Goal: Check status: Check status

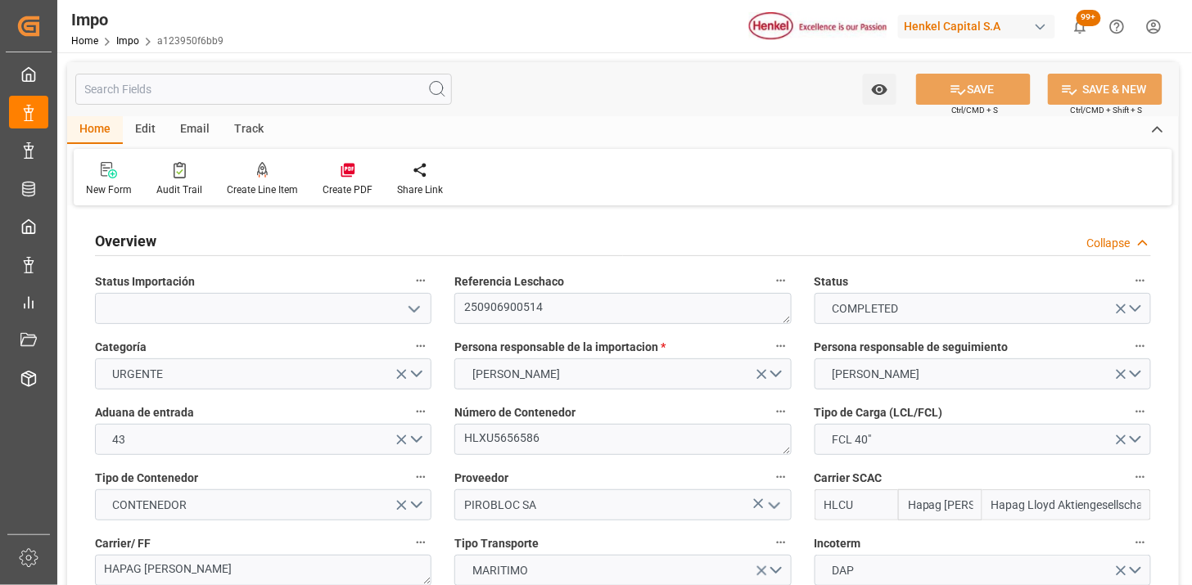
type input "Hapag Lloyd"
type input "Hapag Lloyd Aktiengesellschaft"
type input "2"
type input "66"
type input "2"
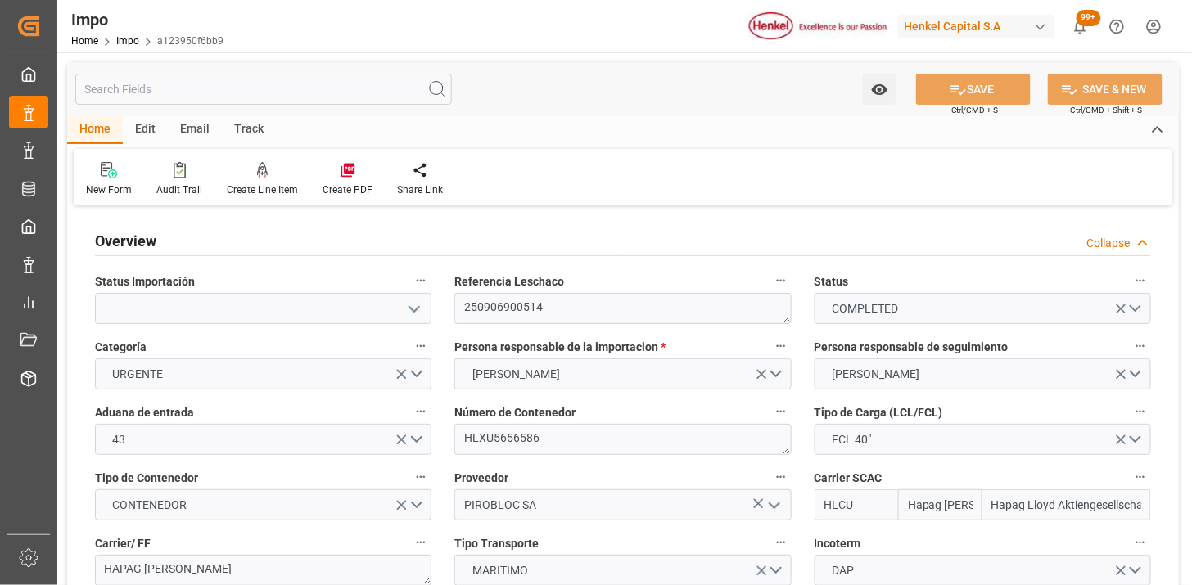
type input "28-08-2025"
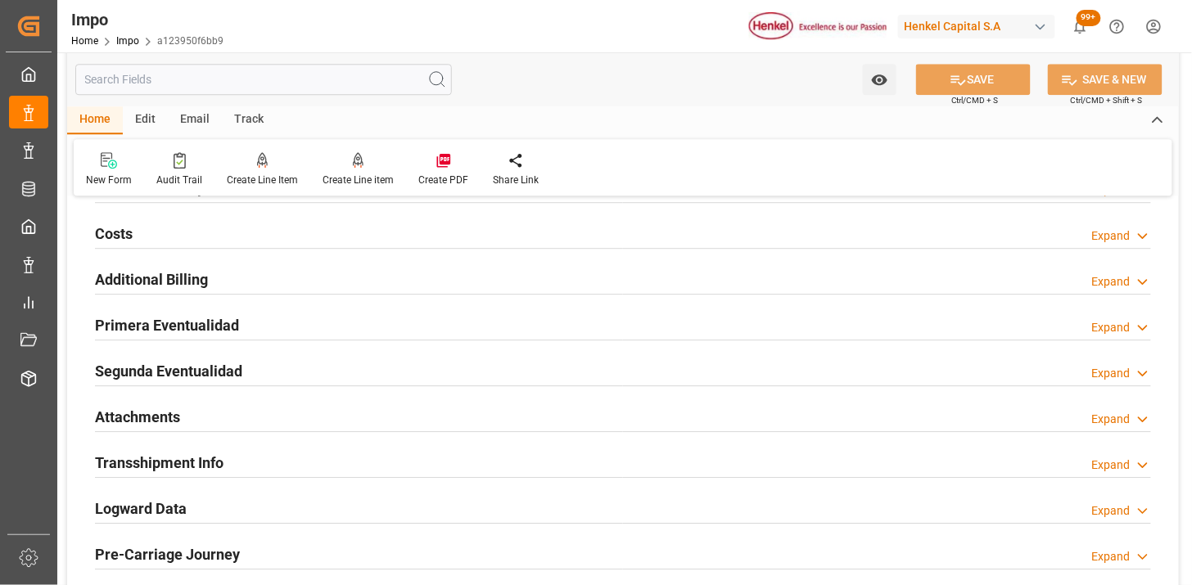
scroll to position [1364, 0]
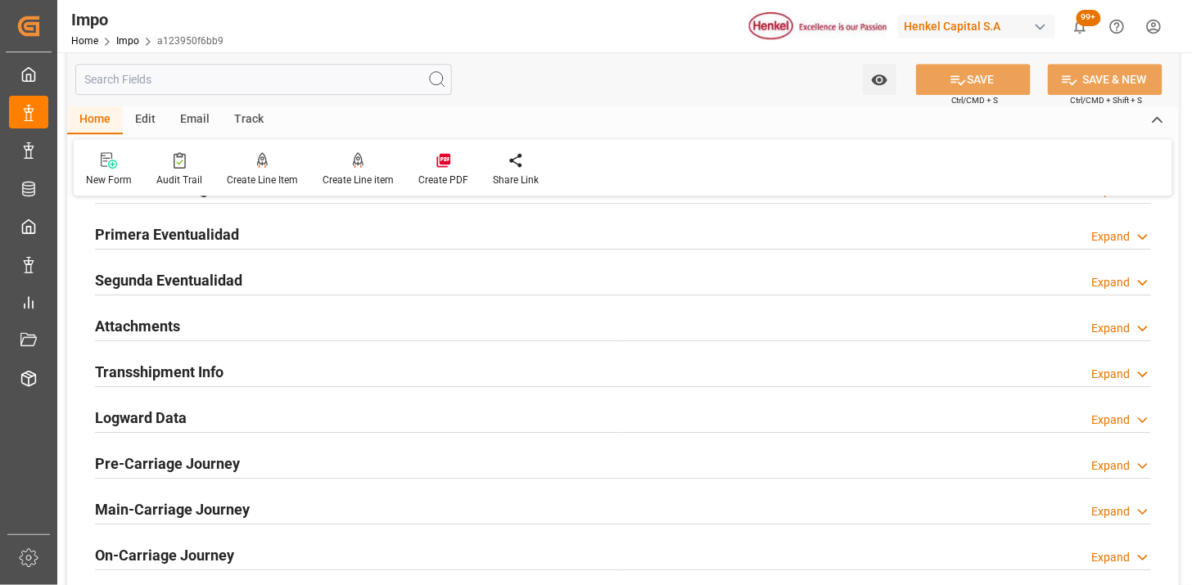
click at [233, 332] on div "Attachments Expand" at bounding box center [623, 324] width 1056 height 31
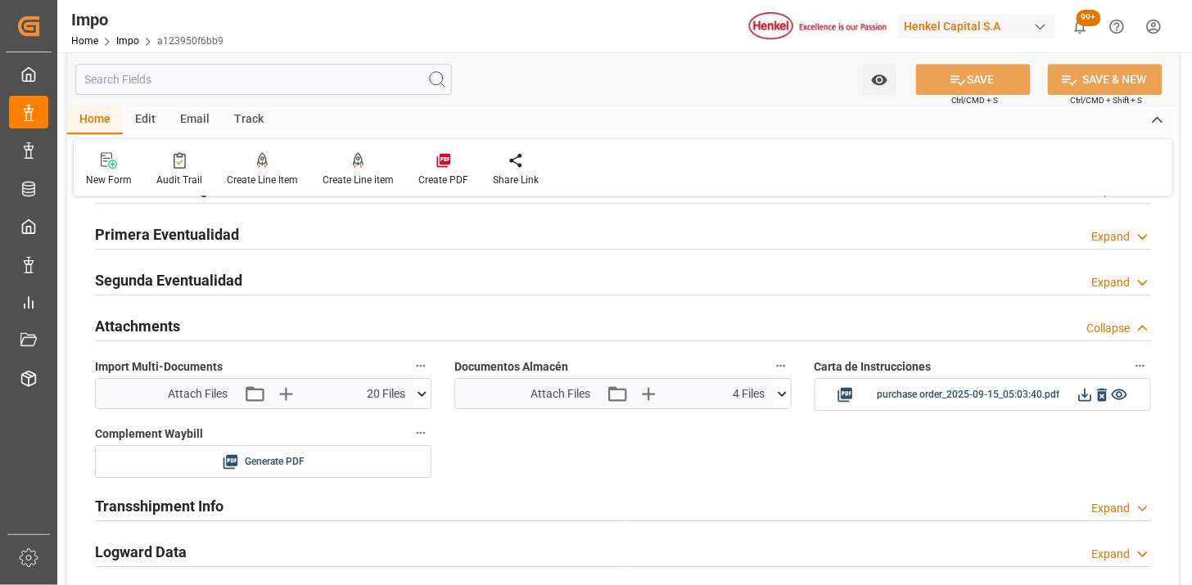
scroll to position [1454, 0]
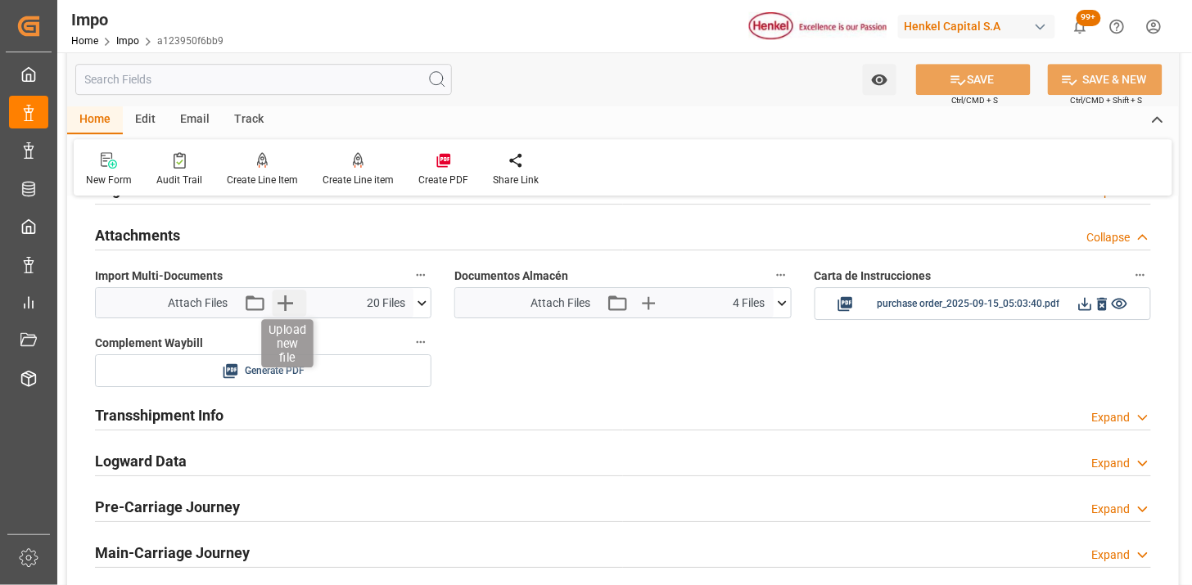
click at [282, 304] on icon "button" at bounding box center [285, 303] width 16 height 16
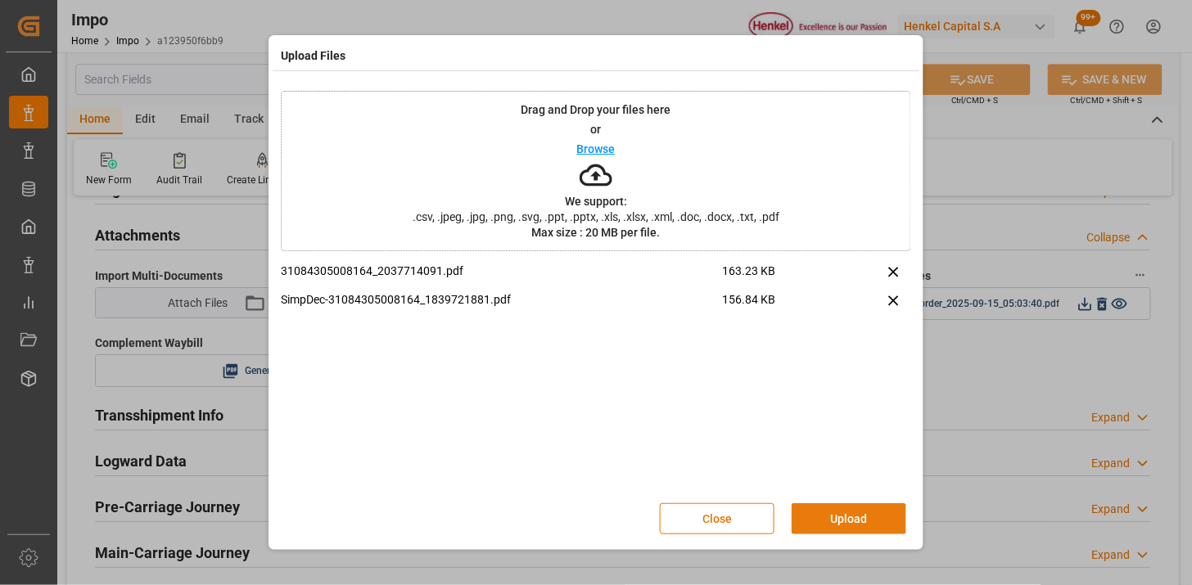
click at [871, 525] on button "Upload" at bounding box center [848, 518] width 115 height 31
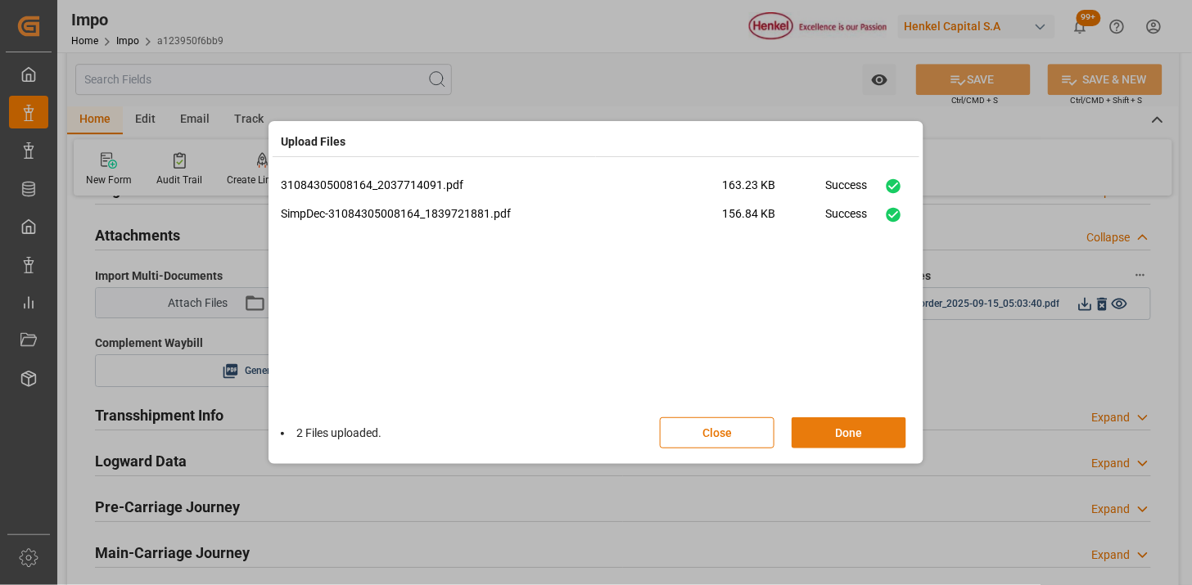
click at [864, 443] on button "Done" at bounding box center [848, 432] width 115 height 31
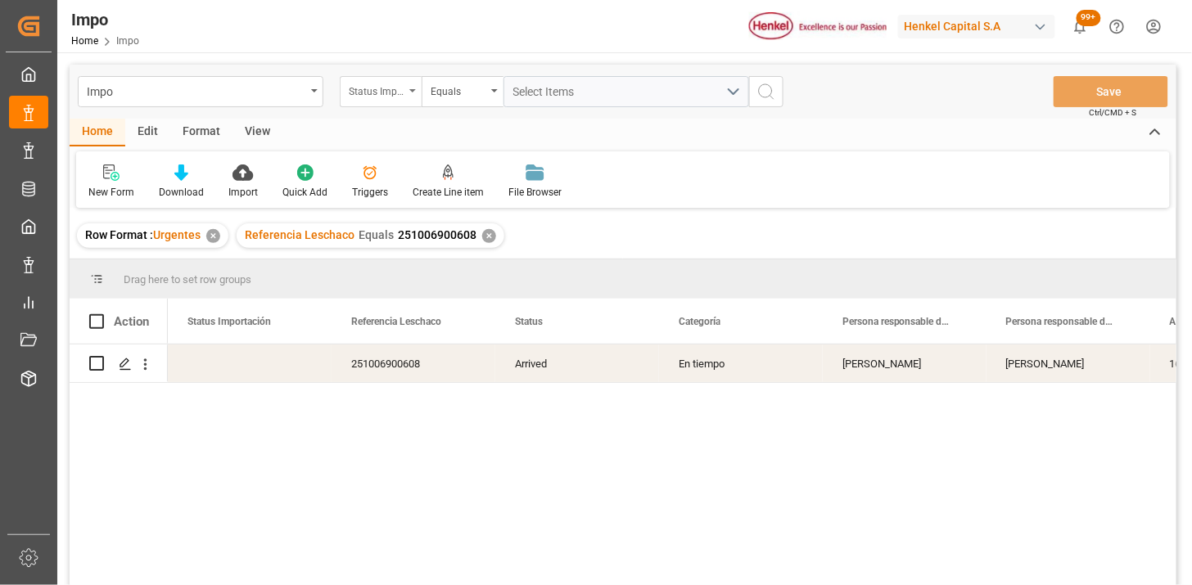
click at [404, 95] on div "Status Importación" at bounding box center [377, 89] width 56 height 19
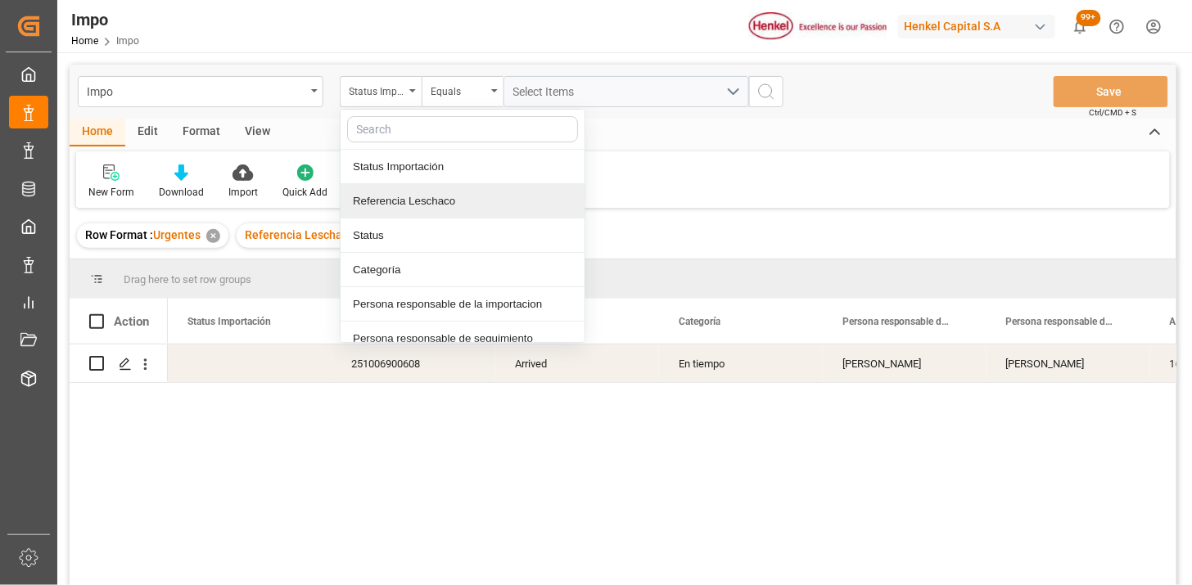
drag, startPoint x: 427, startPoint y: 194, endPoint x: 454, endPoint y: 124, distance: 74.6
click at [429, 192] on div "Referencia Leschaco" at bounding box center [462, 201] width 244 height 34
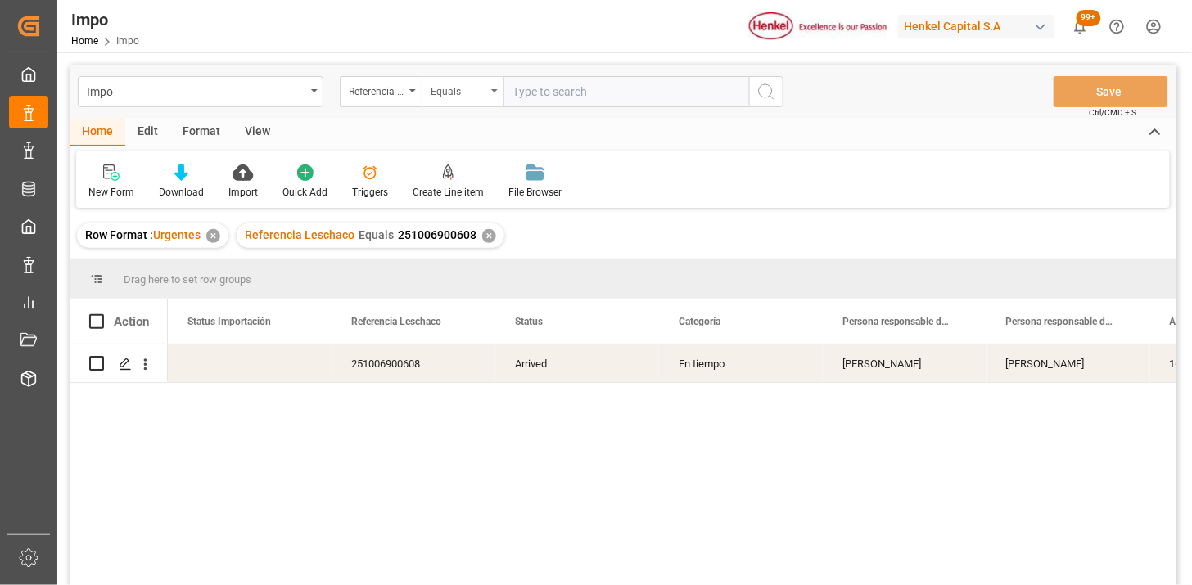
click at [462, 93] on div "Equals" at bounding box center [459, 89] width 56 height 19
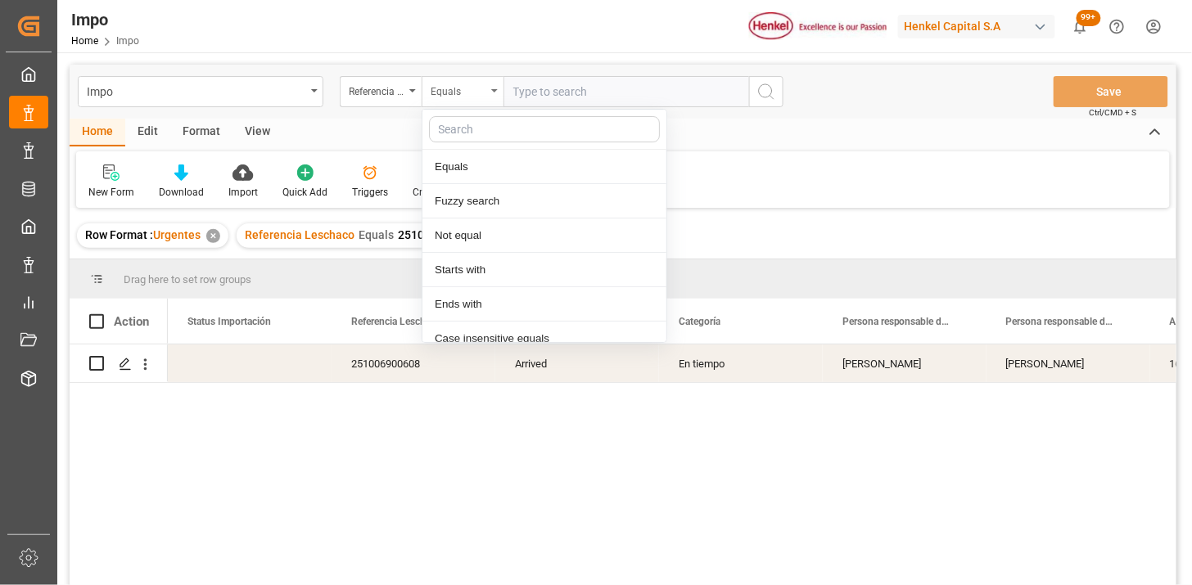
scroll to position [82, 0]
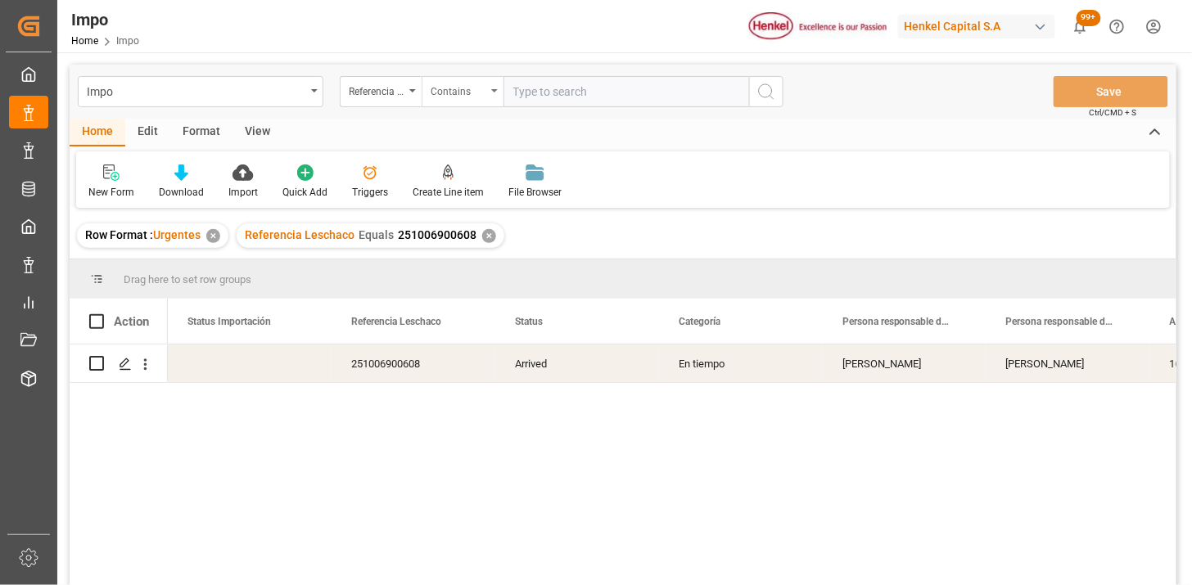
paste input "250906900876 250915080142 251015080062"
type input "250906900876,250915080142,251015080062"
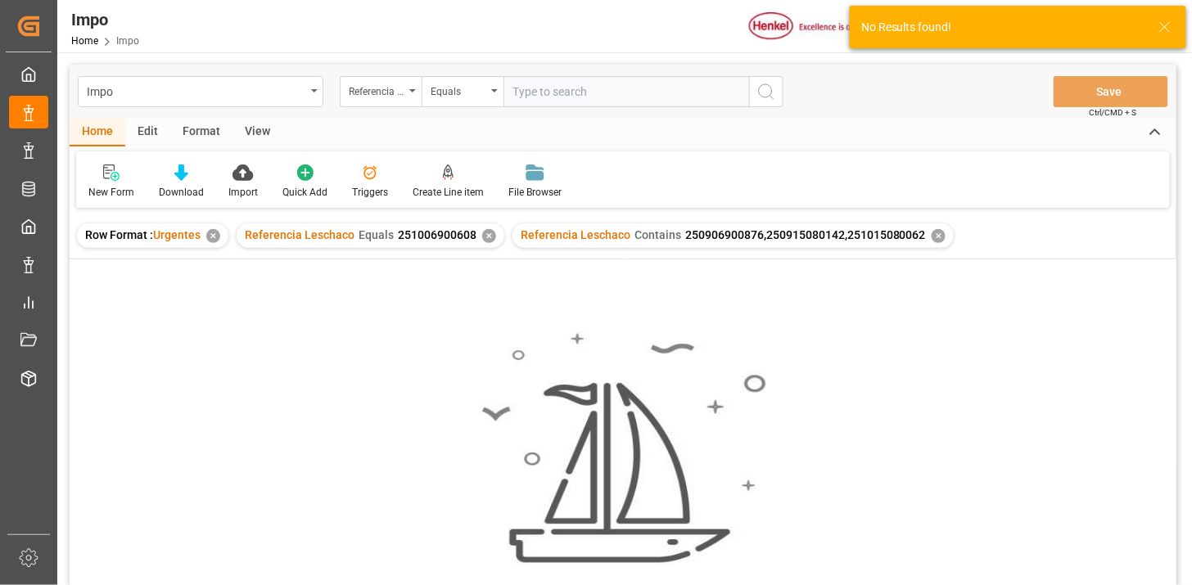
click at [482, 237] on div "✕" at bounding box center [489, 236] width 14 height 14
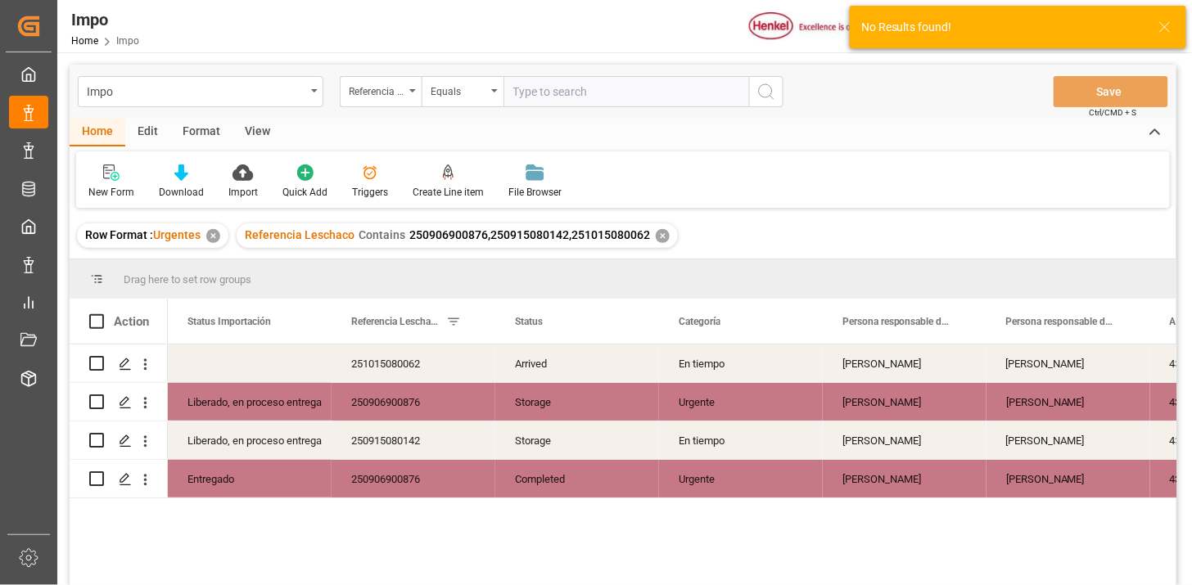
click at [250, 128] on div "View" at bounding box center [257, 133] width 50 height 28
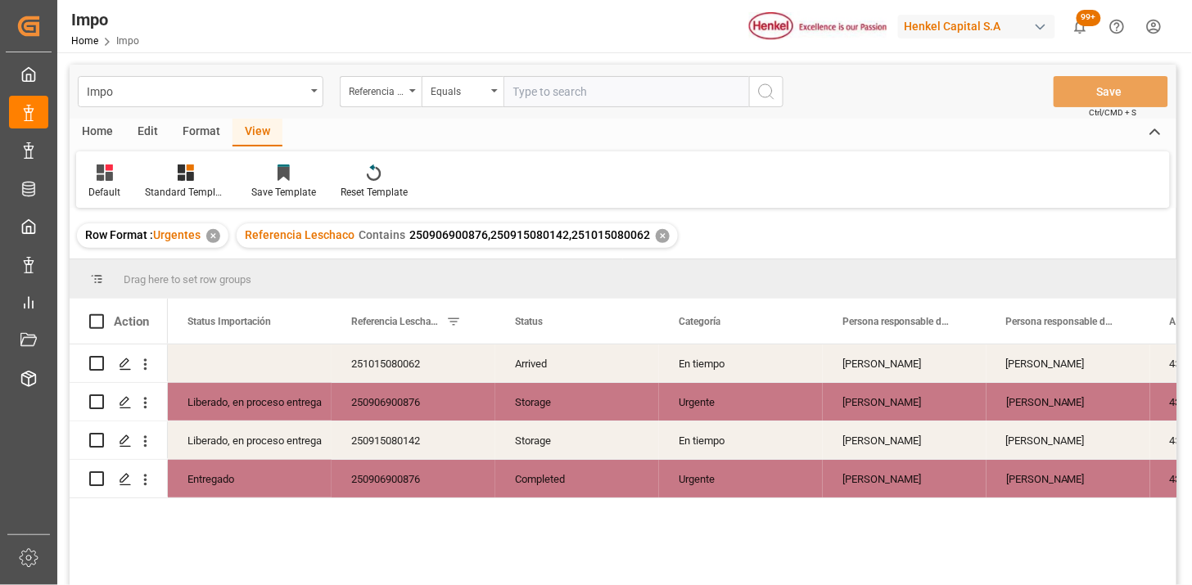
drag, startPoint x: 105, startPoint y: 169, endPoint x: 117, endPoint y: 203, distance: 36.5
click at [105, 169] on icon at bounding box center [108, 168] width 7 height 7
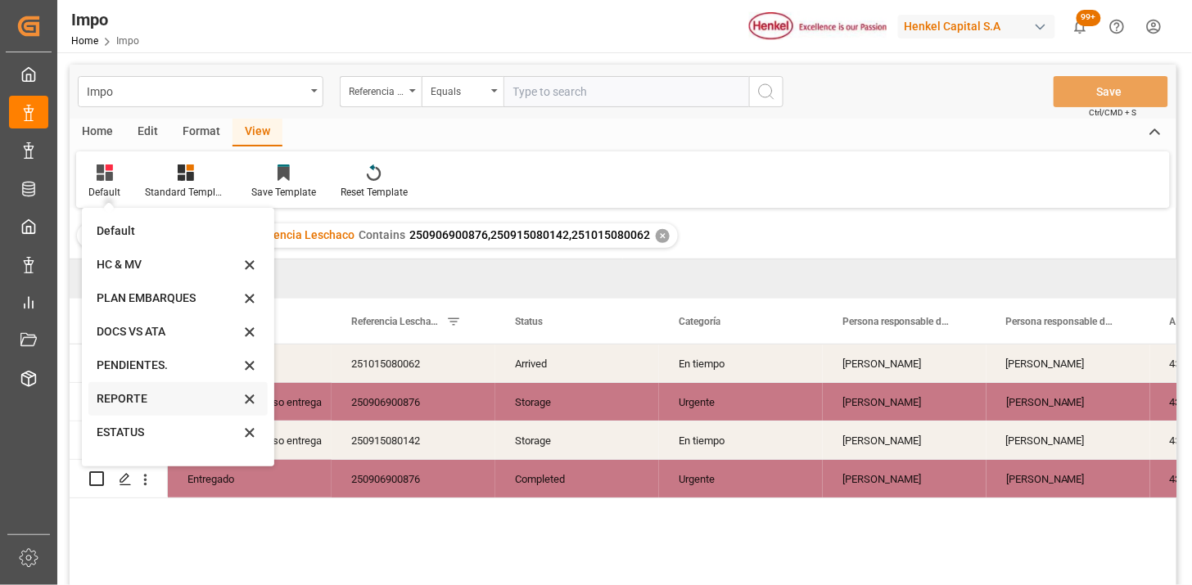
click at [133, 391] on div "REPORTE" at bounding box center [168, 398] width 143 height 17
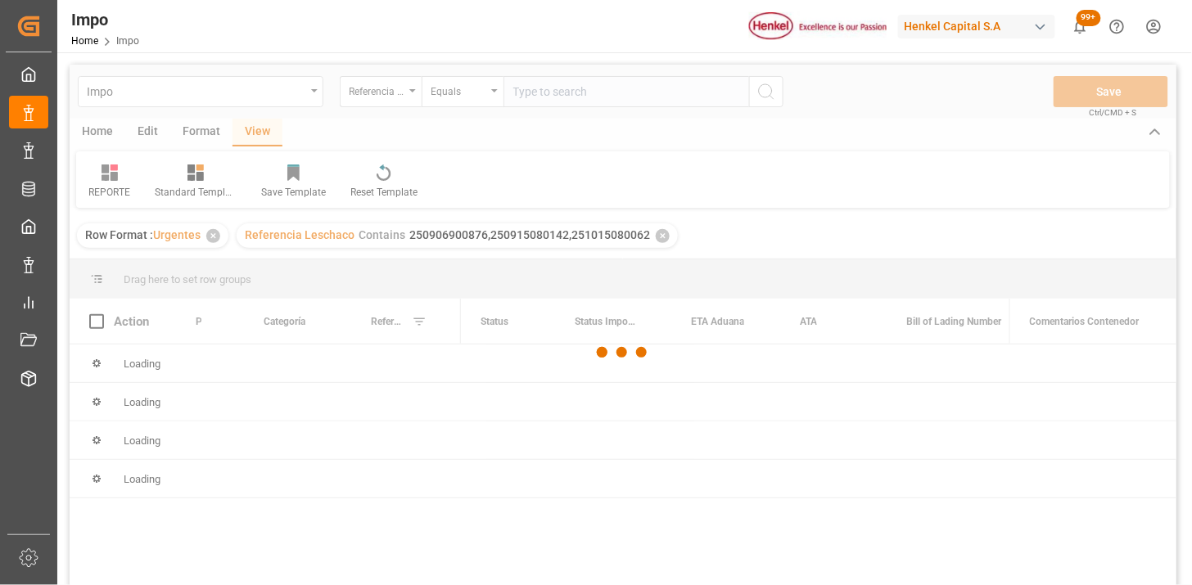
scroll to position [91, 0]
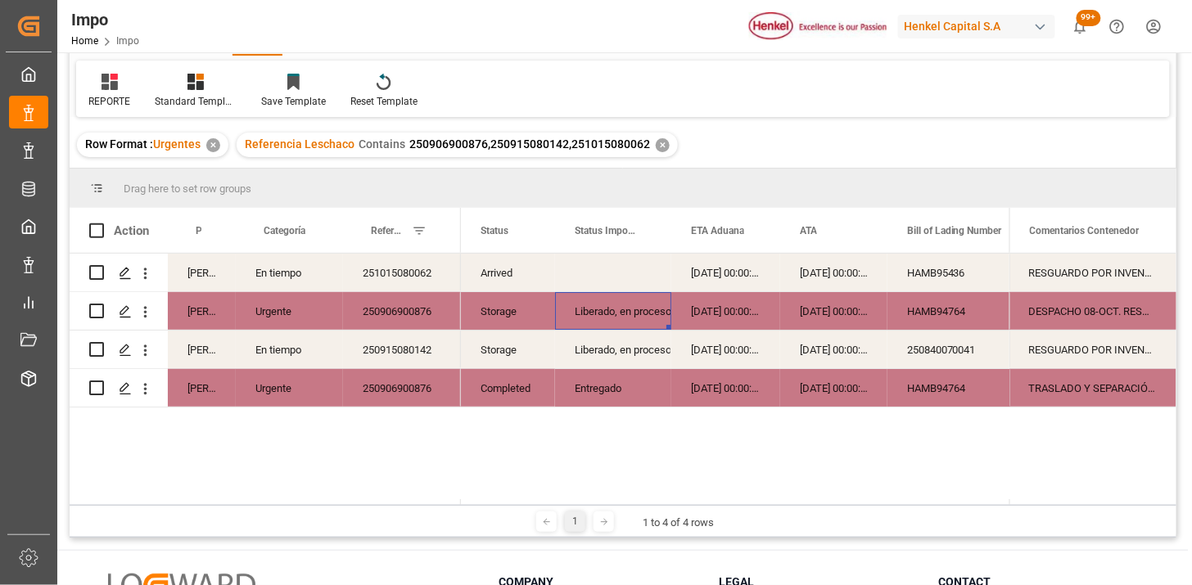
click at [603, 324] on div "Liberado, en proceso entrega" at bounding box center [613, 312] width 77 height 38
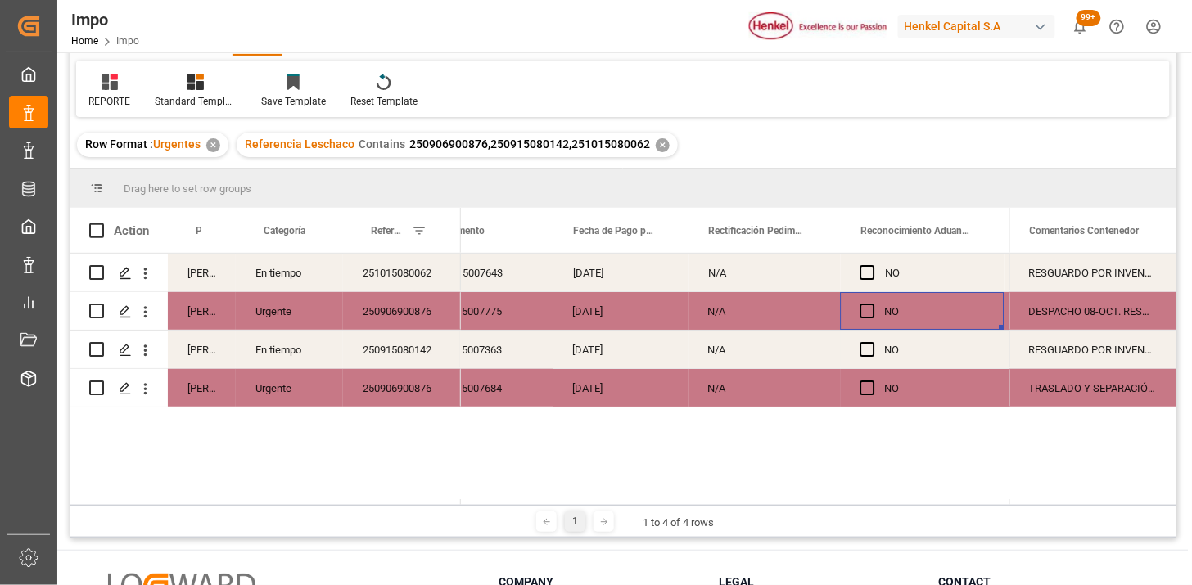
scroll to position [0, 1382]
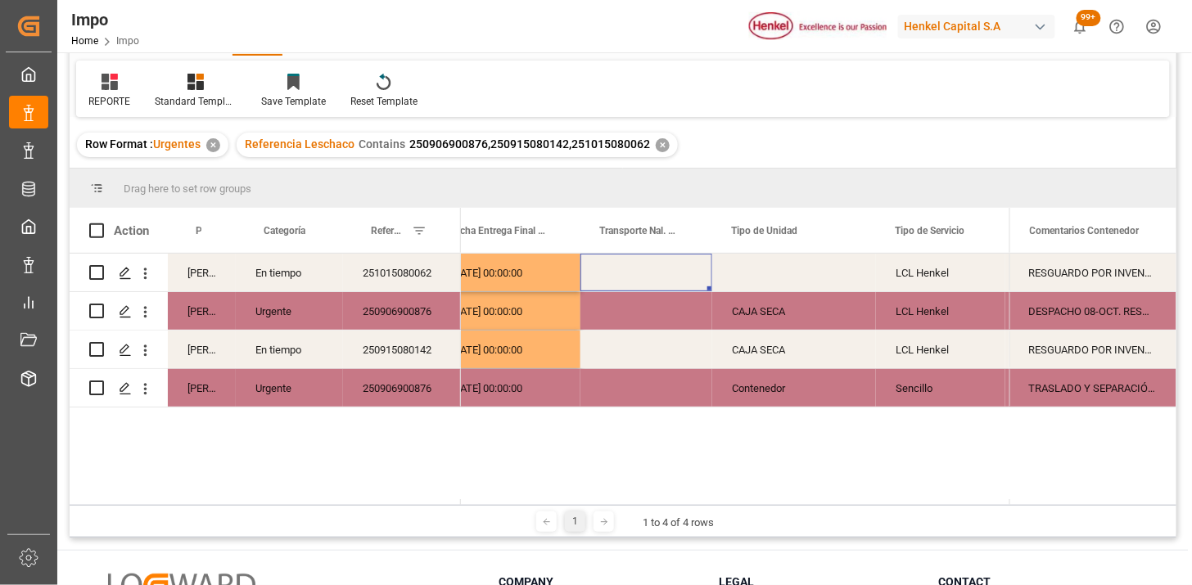
click at [631, 268] on div "Press SPACE to select this row." at bounding box center [646, 273] width 132 height 38
click at [631, 268] on input "Press SPACE to select this row." at bounding box center [646, 282] width 106 height 31
type input "F"
type input "DON TRUCKING"
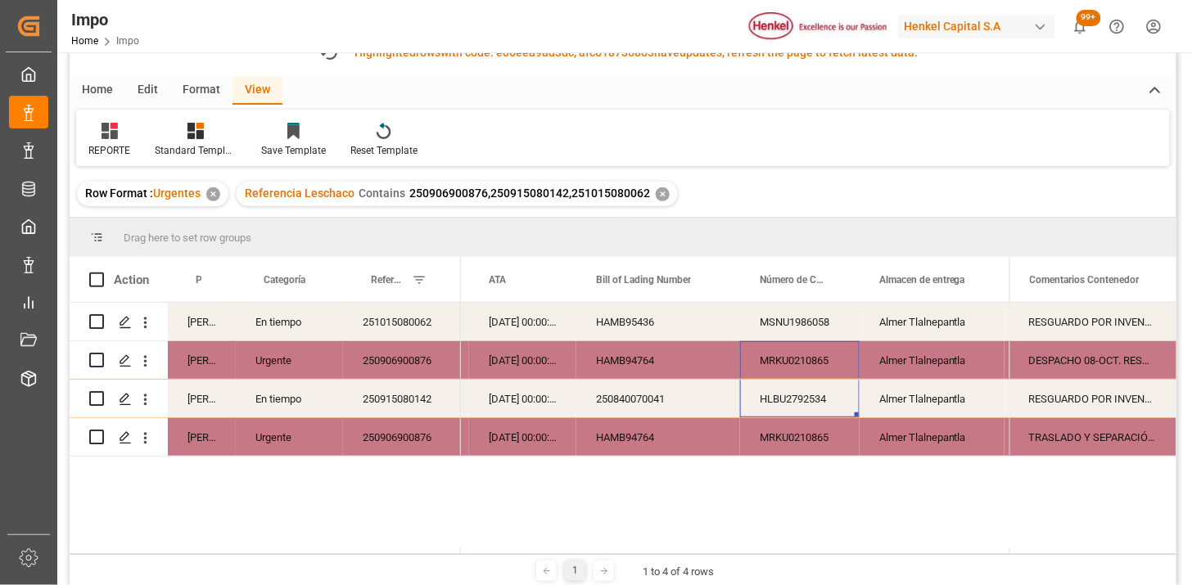
scroll to position [140, 0]
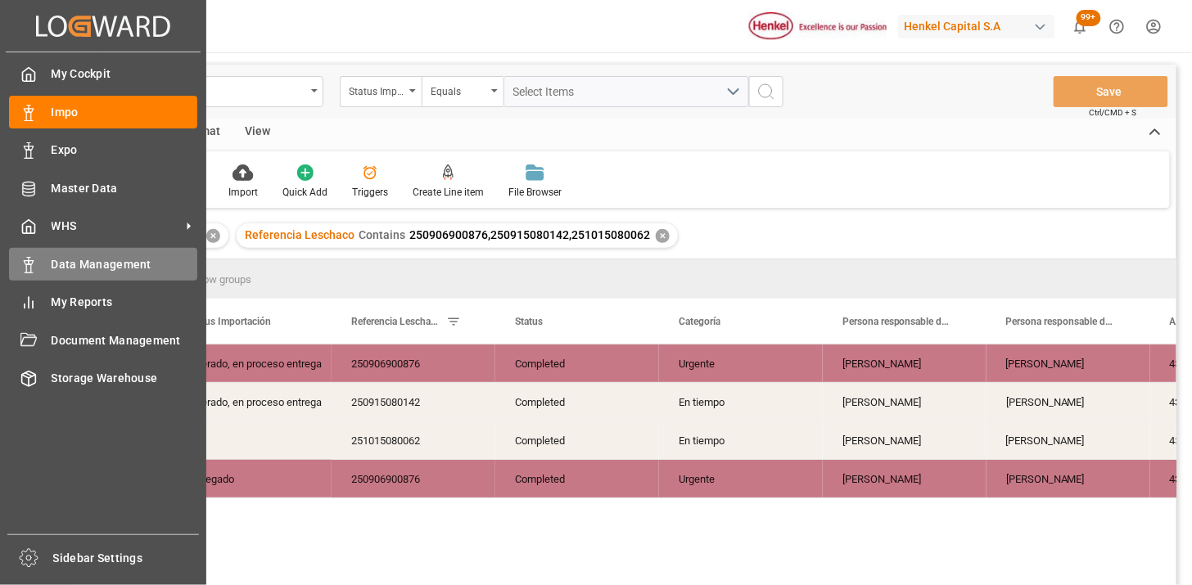
click at [90, 272] on div "Data Management Data Management" at bounding box center [103, 264] width 188 height 32
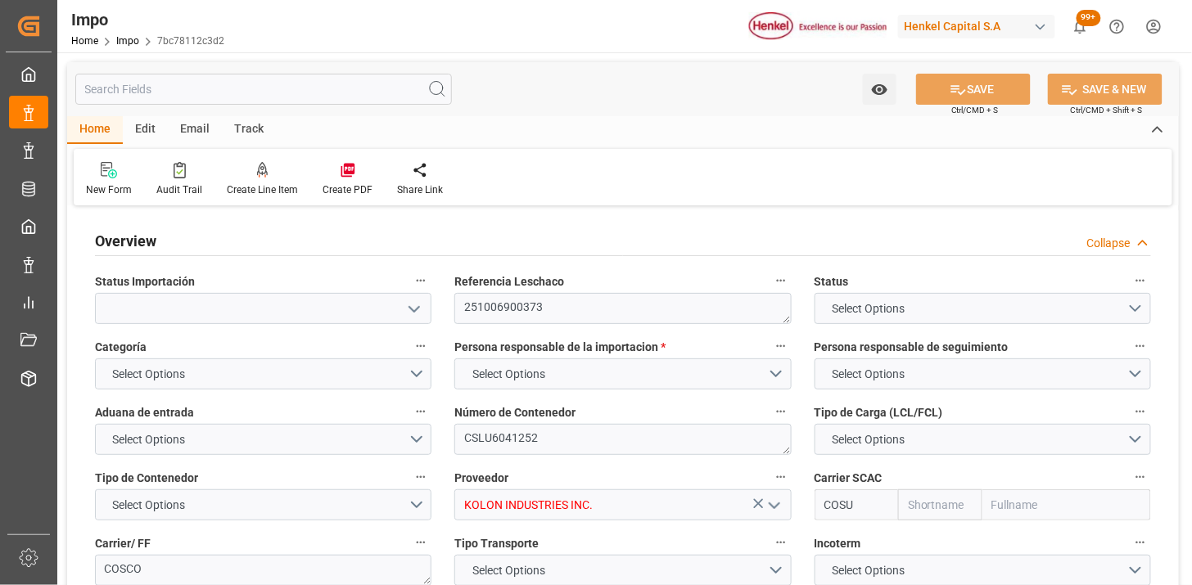
type input "Cosco"
type input "COSCO Shipping Co. Ltd."
type input "1"
type input "30"
type input "36"
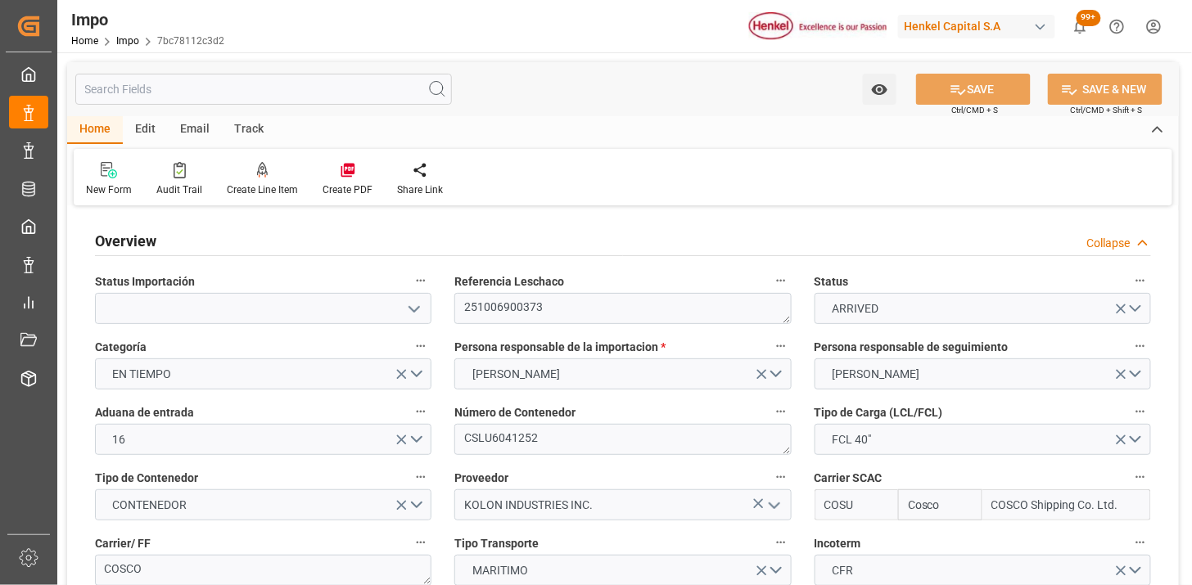
type input "19-09-2025"
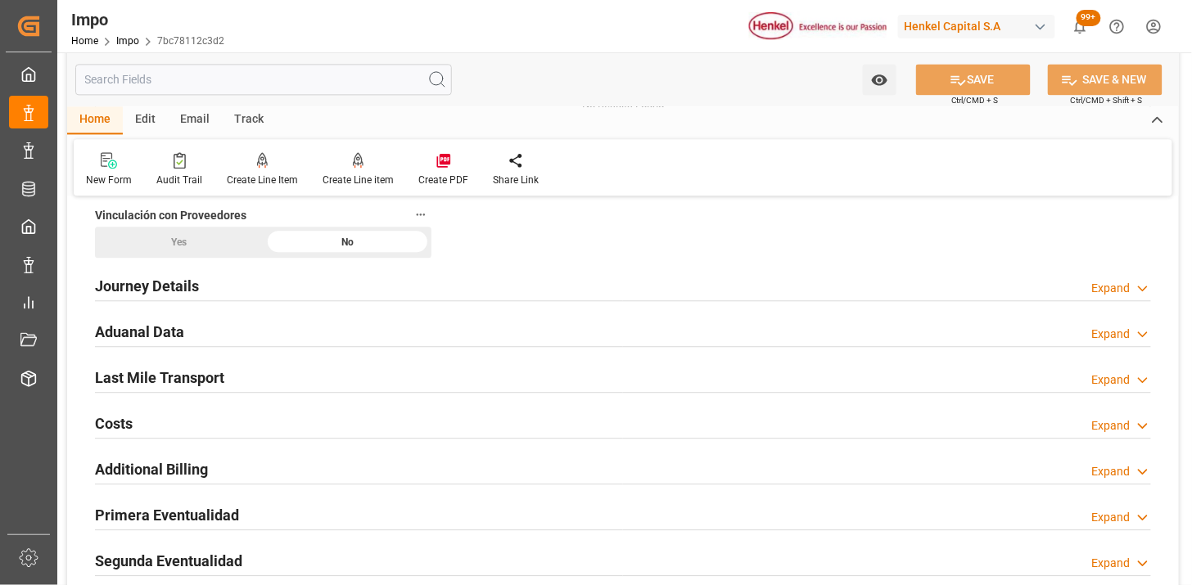
scroll to position [1091, 0]
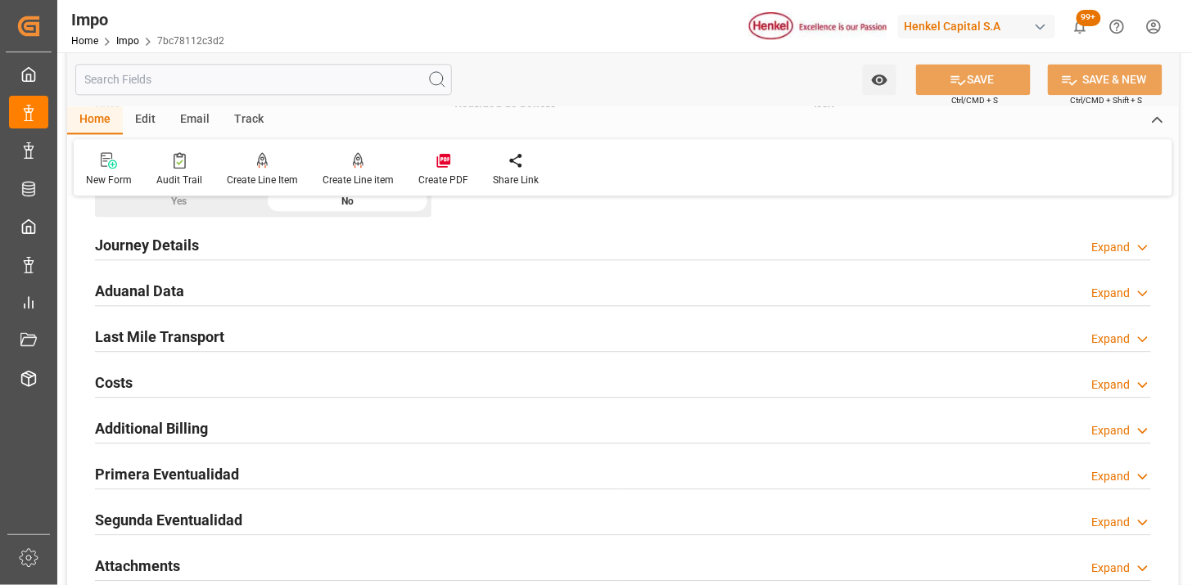
click at [370, 336] on div "Last Mile Transport Expand" at bounding box center [623, 335] width 1056 height 31
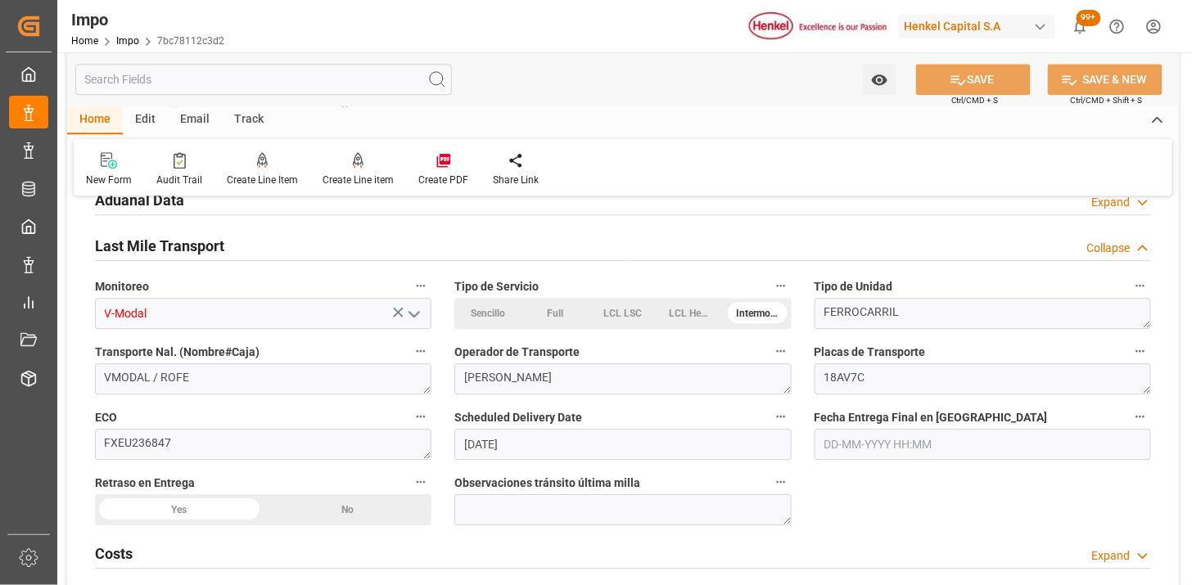
scroll to position [1273, 0]
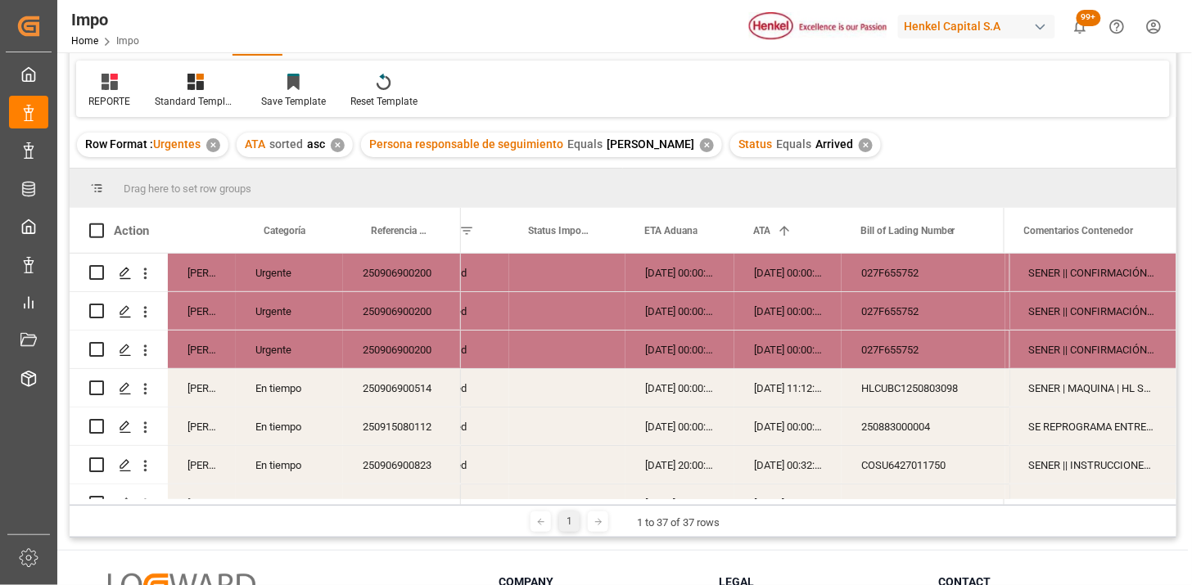
click at [862, 145] on div "✕" at bounding box center [866, 145] width 14 height 14
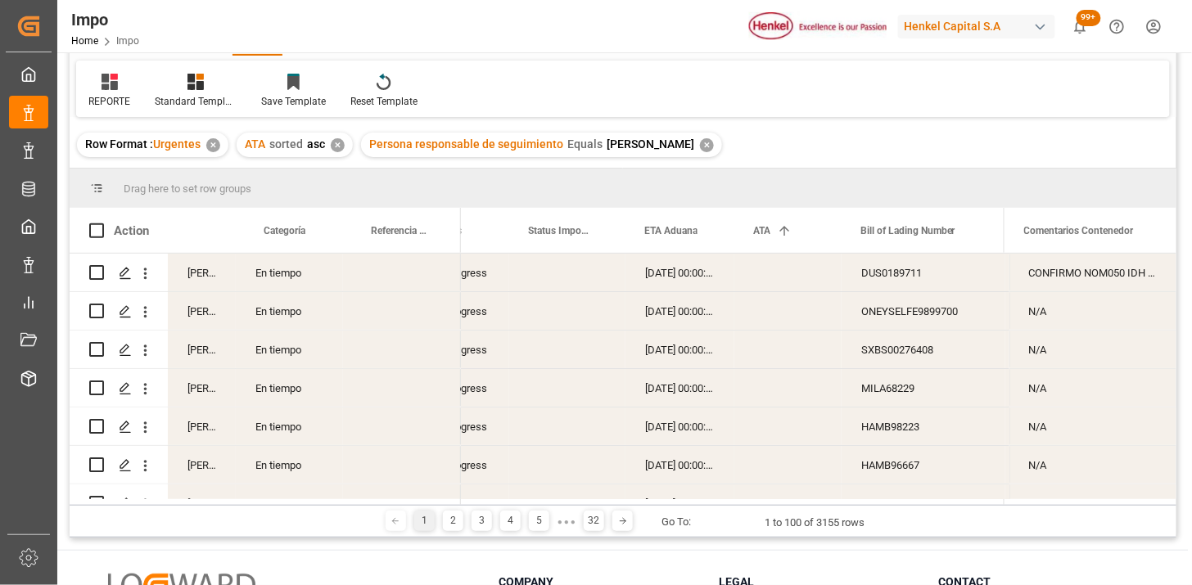
click at [471, 276] on div "In progress" at bounding box center [462, 273] width 94 height 38
click at [480, 228] on span at bounding box center [481, 230] width 15 height 15
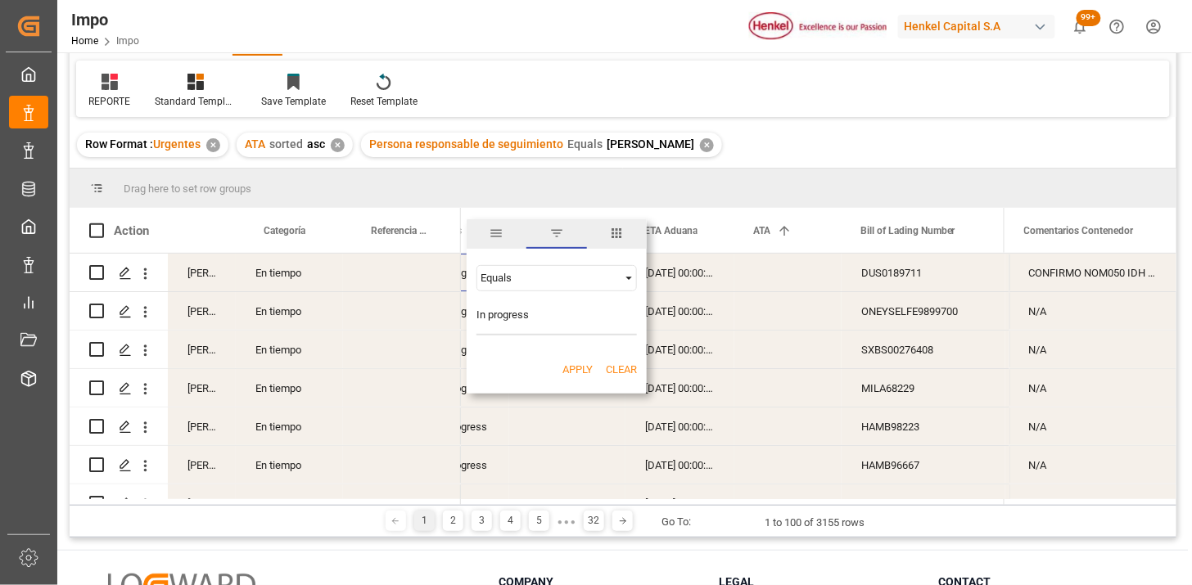
type input "In progress"
click at [582, 366] on button "Apply" at bounding box center [577, 370] width 30 height 16
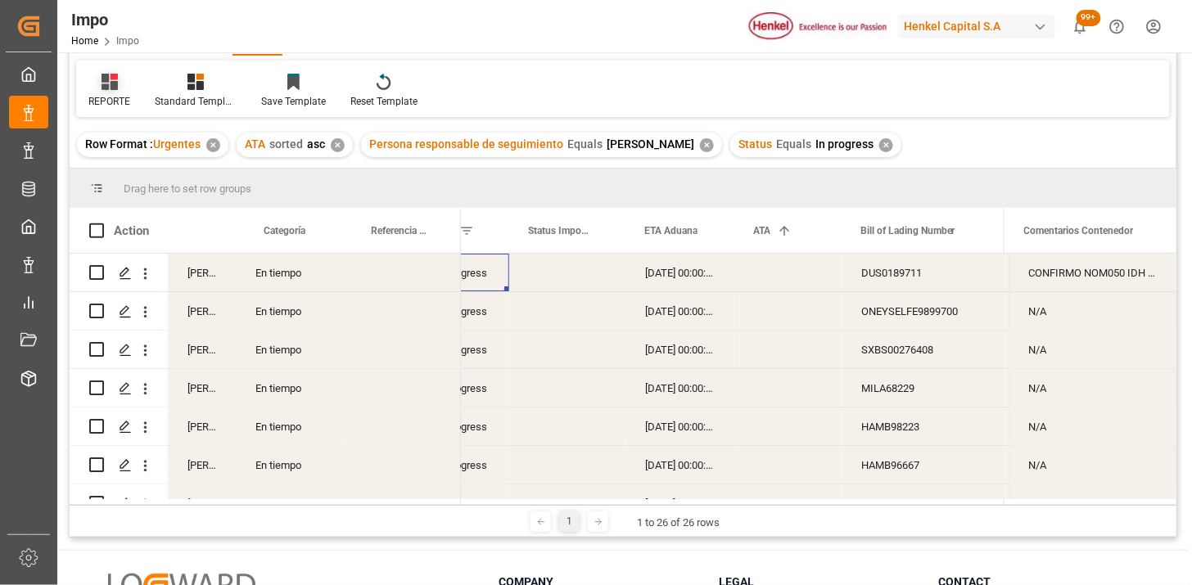
click at [111, 88] on icon at bounding box center [109, 82] width 16 height 16
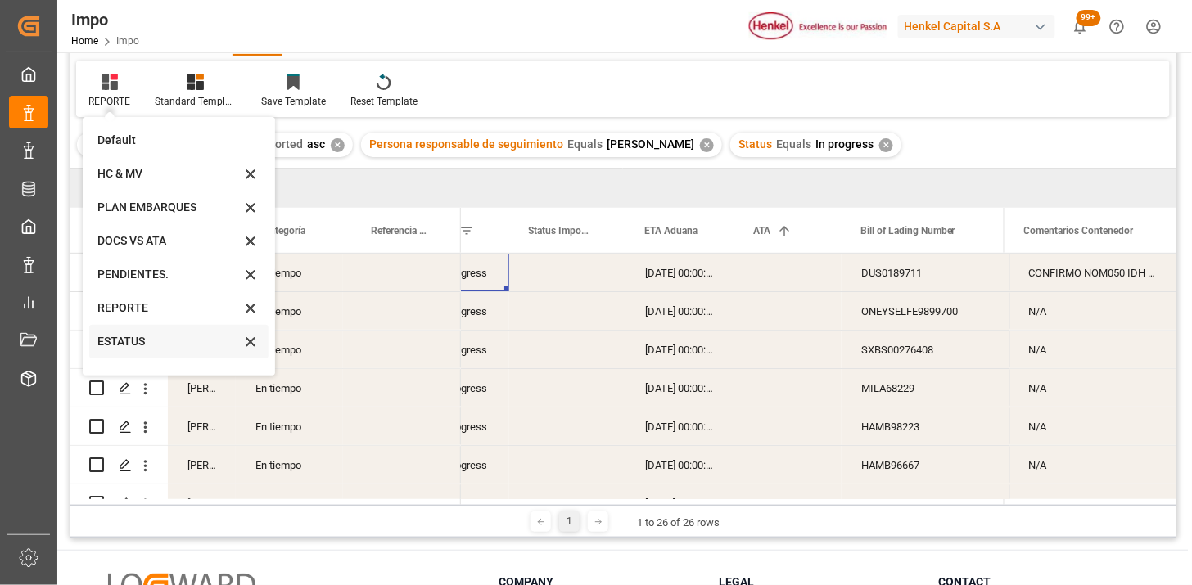
click at [140, 344] on div "ESTATUS" at bounding box center [168, 341] width 143 height 17
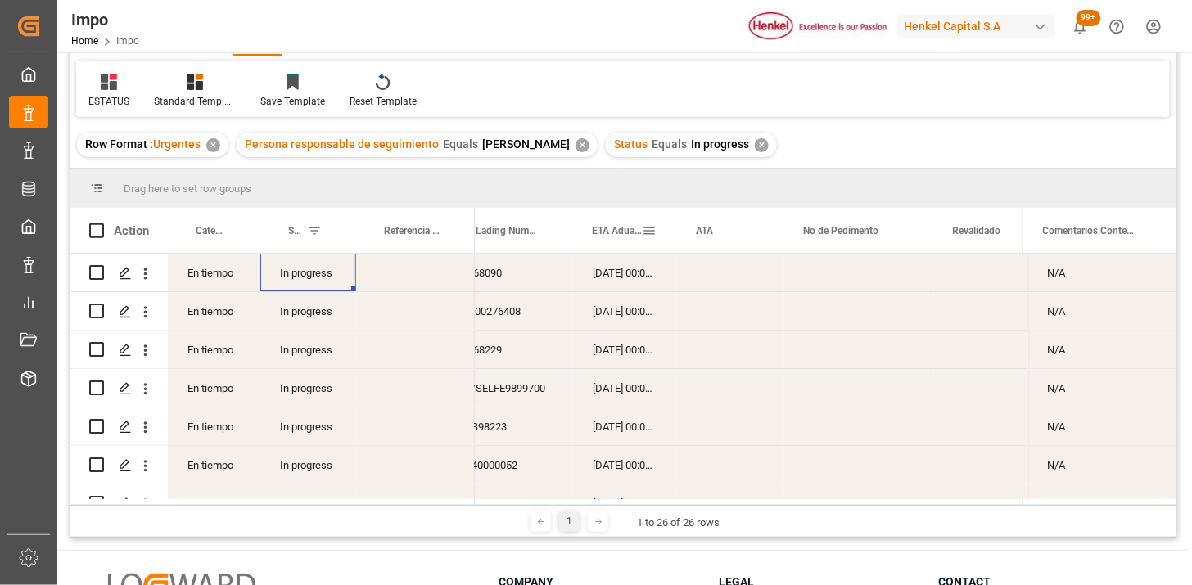
click at [616, 246] on div "ETA Aduana" at bounding box center [617, 230] width 50 height 45
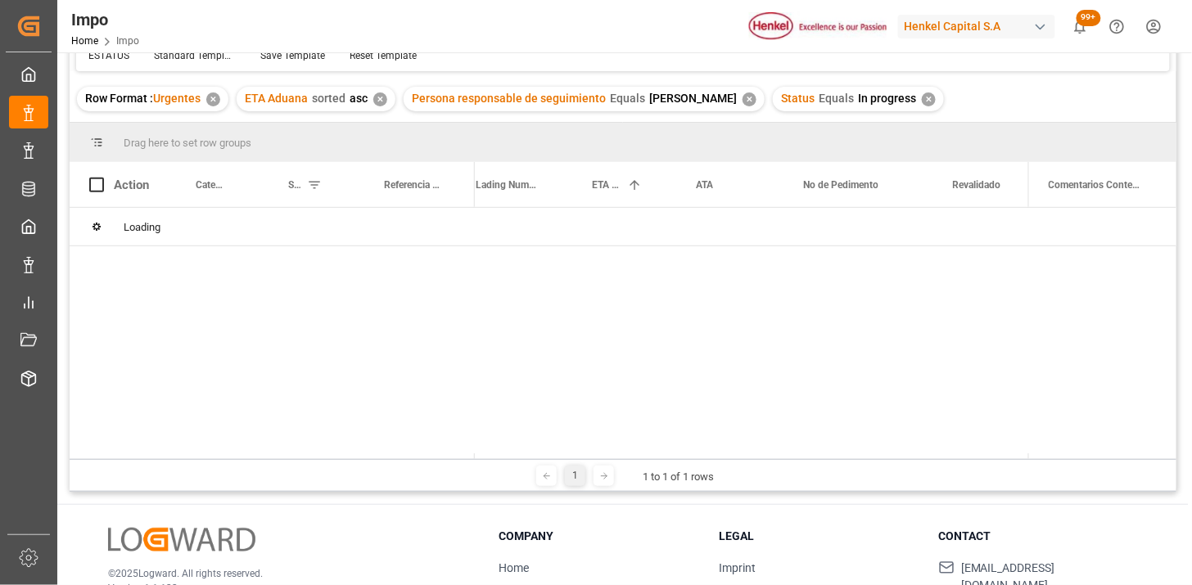
scroll to position [182, 0]
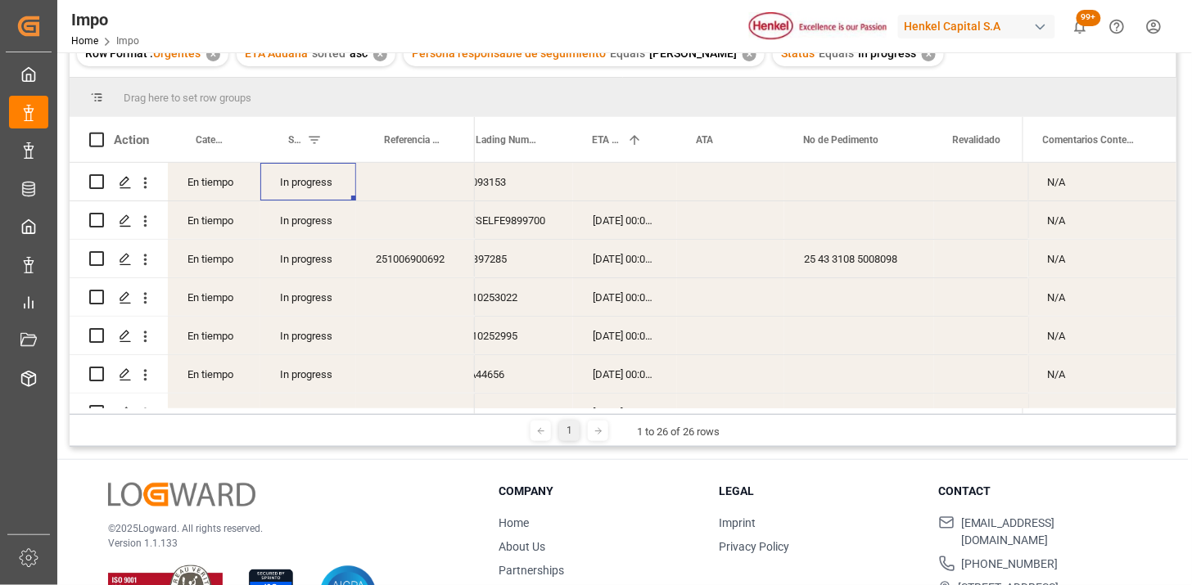
click at [320, 185] on div "In progress" at bounding box center [308, 182] width 96 height 38
click at [520, 178] on div "6041093153" at bounding box center [501, 182] width 144 height 38
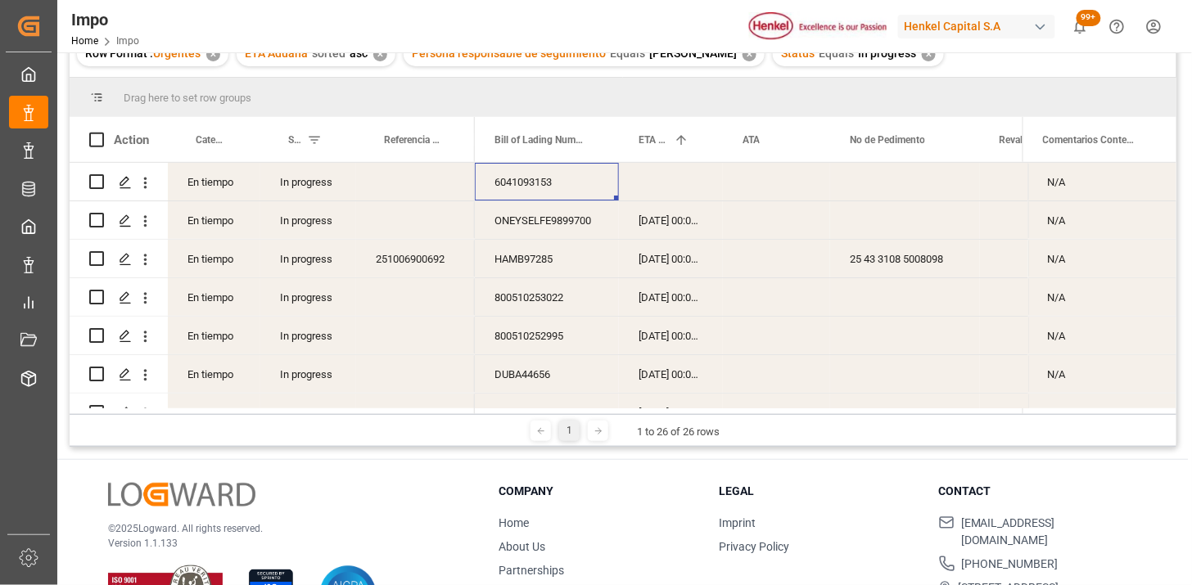
scroll to position [0, 0]
click at [677, 186] on div "Press SPACE to select this row." at bounding box center [671, 182] width 104 height 38
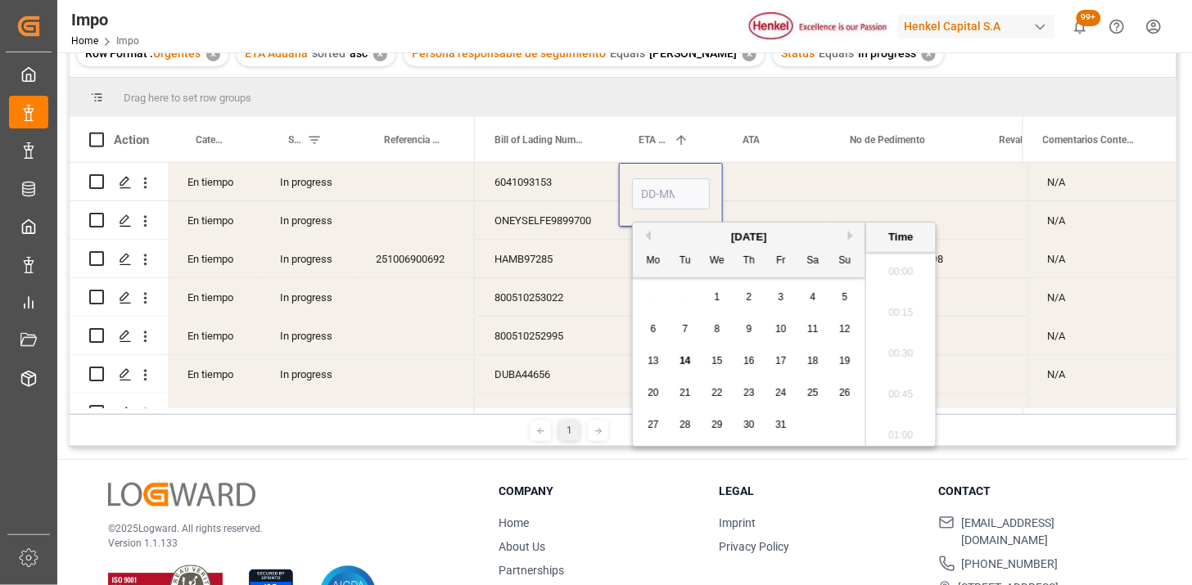
scroll to position [1806, 0]
type input "[DATE] 00:00"
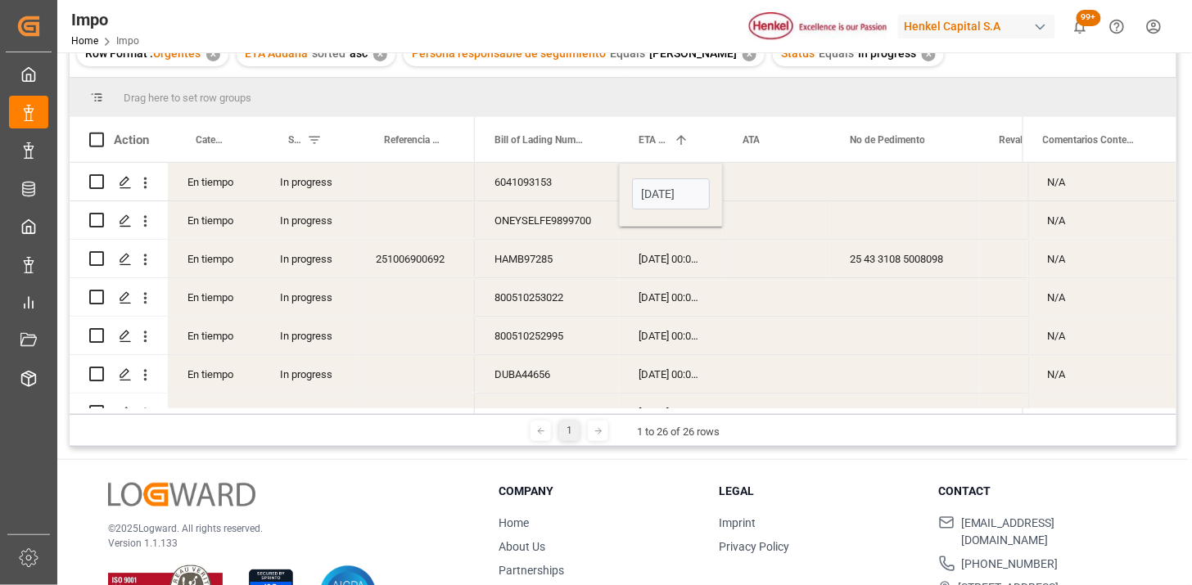
click at [773, 182] on div "Press SPACE to select this row." at bounding box center [776, 182] width 107 height 38
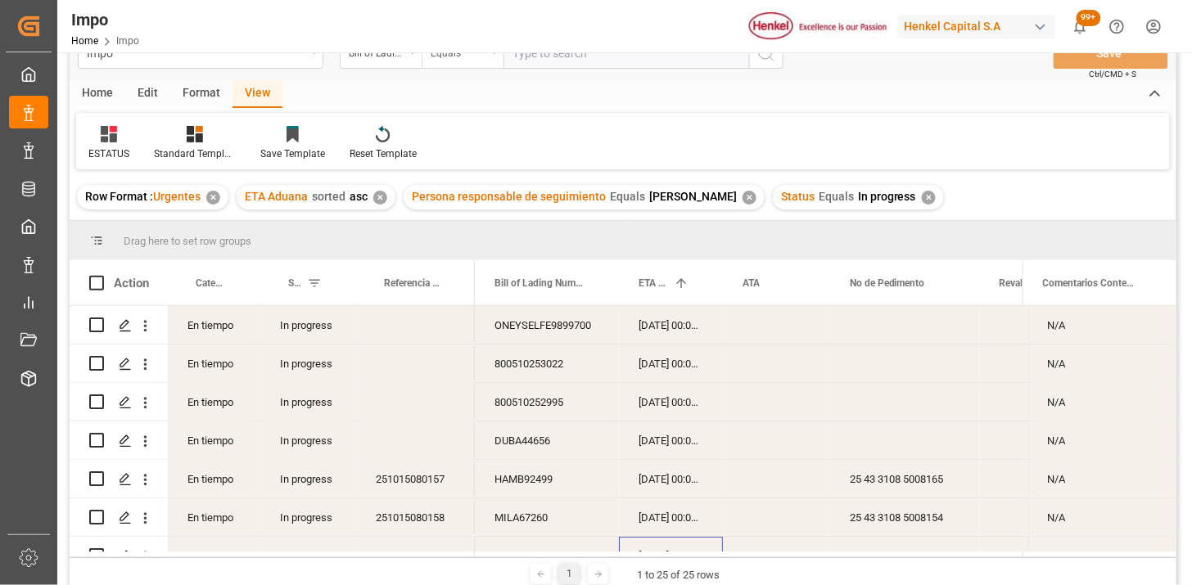
scroll to position [0, 0]
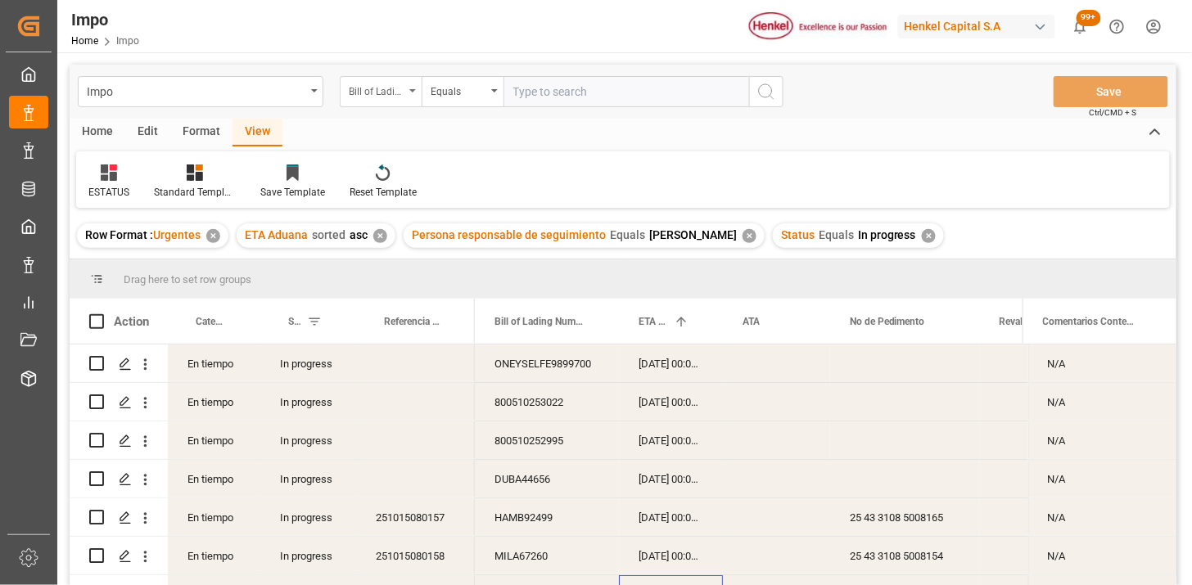
click at [386, 90] on div "Bill of Lading Number" at bounding box center [377, 89] width 56 height 19
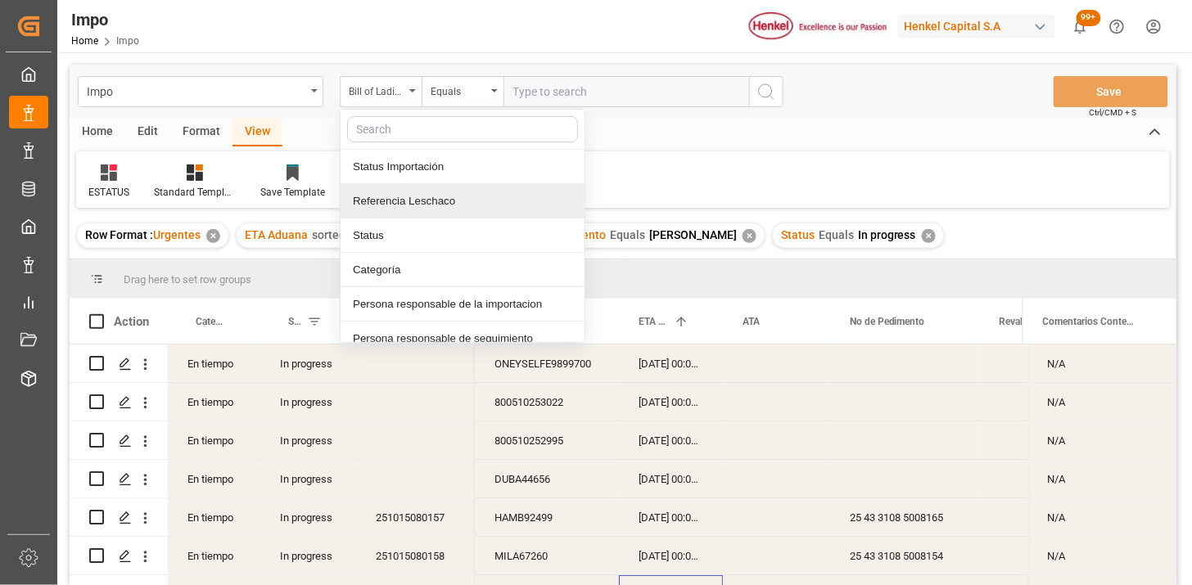
drag, startPoint x: 427, startPoint y: 206, endPoint x: 544, endPoint y: 111, distance: 150.7
click at [429, 205] on div "Referencia Leschaco" at bounding box center [462, 201] width 244 height 34
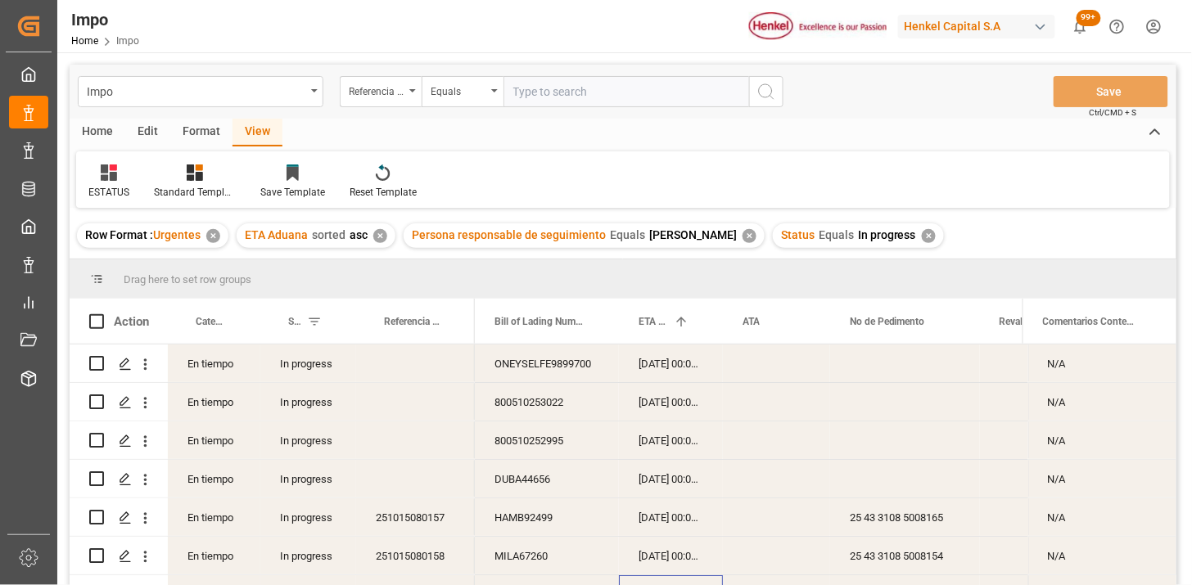
click at [550, 95] on input "text" at bounding box center [626, 91] width 246 height 31
paste input "251006900431"
type input "251006900431"
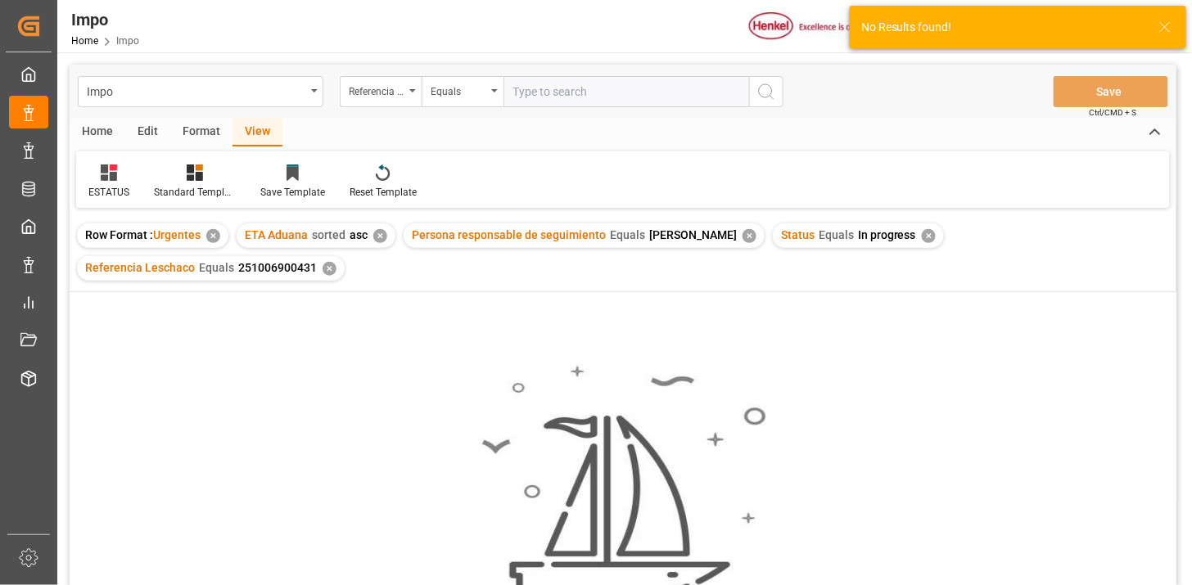
click at [925, 235] on div "✕" at bounding box center [929, 236] width 14 height 14
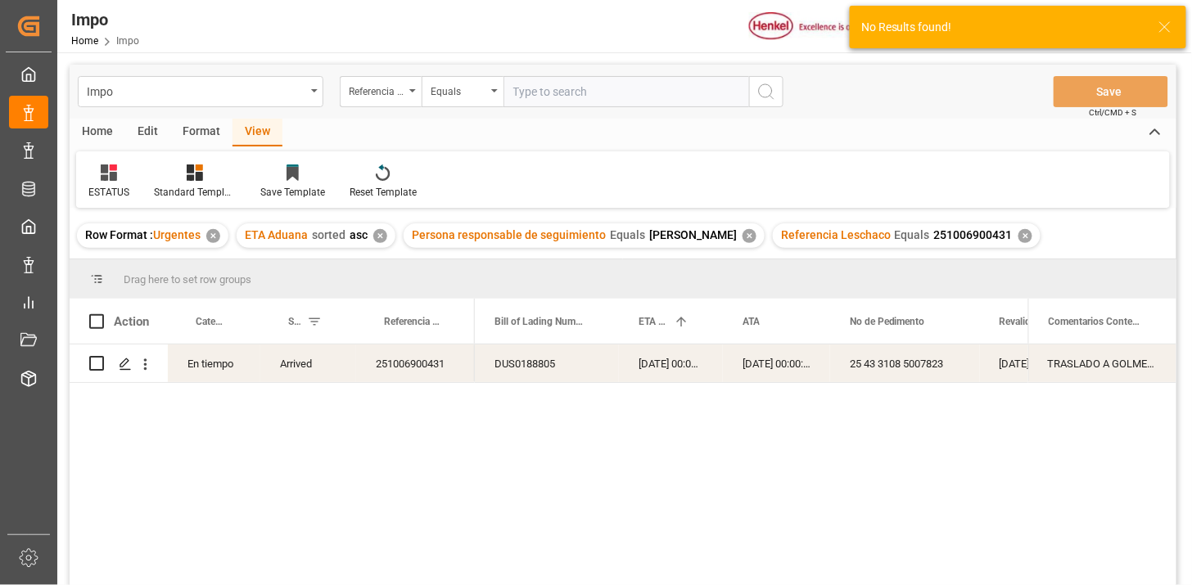
click at [378, 238] on div "✕" at bounding box center [380, 236] width 14 height 14
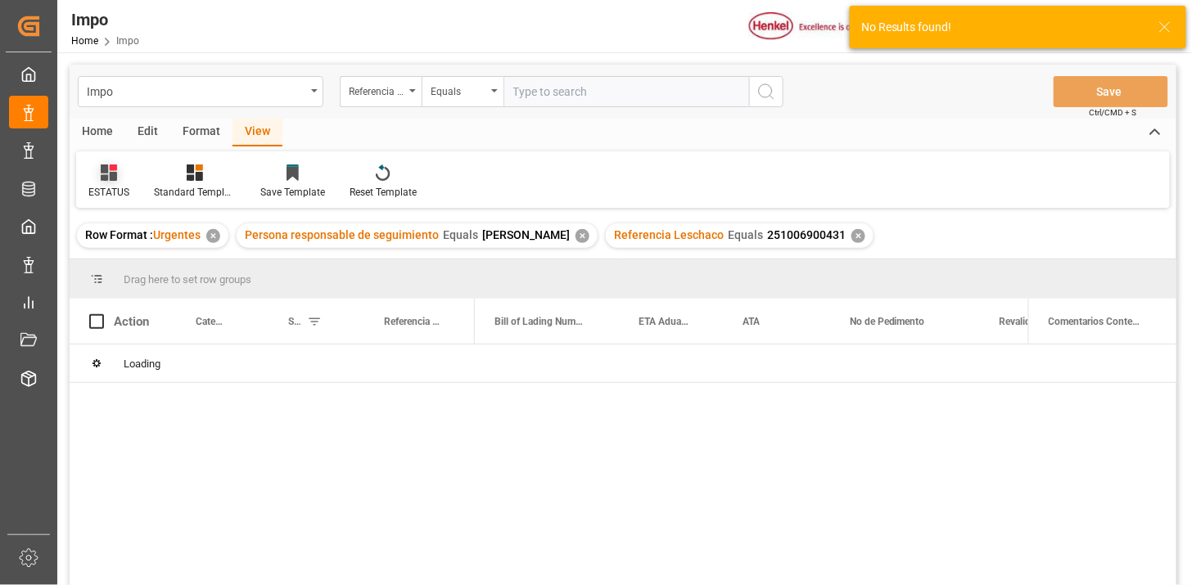
click at [113, 178] on icon at bounding box center [109, 173] width 16 height 16
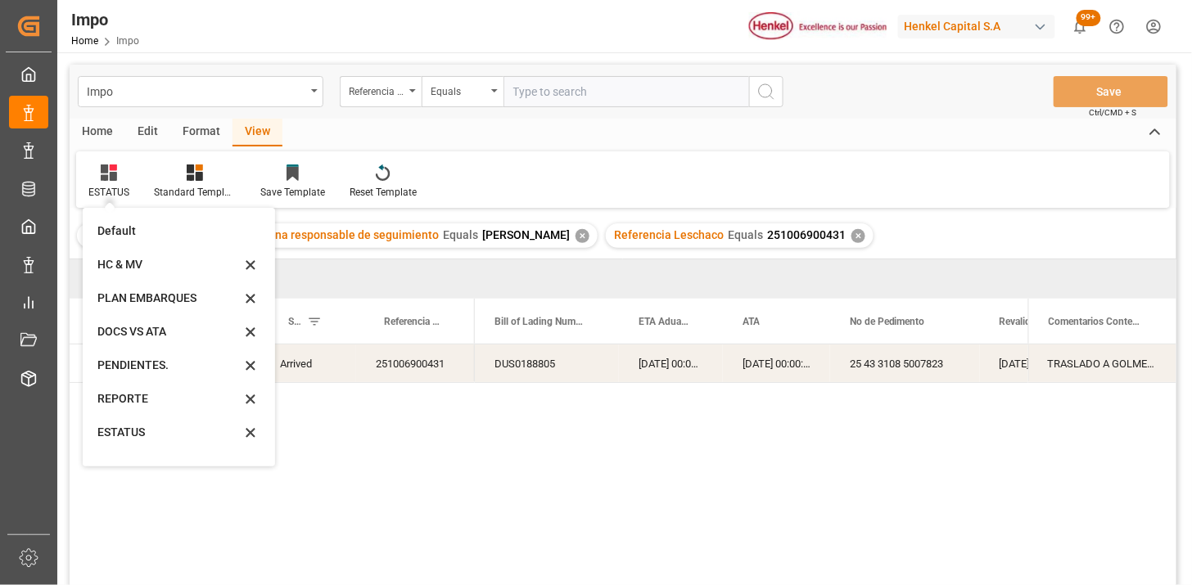
click at [149, 396] on div "REPORTE" at bounding box center [168, 398] width 143 height 17
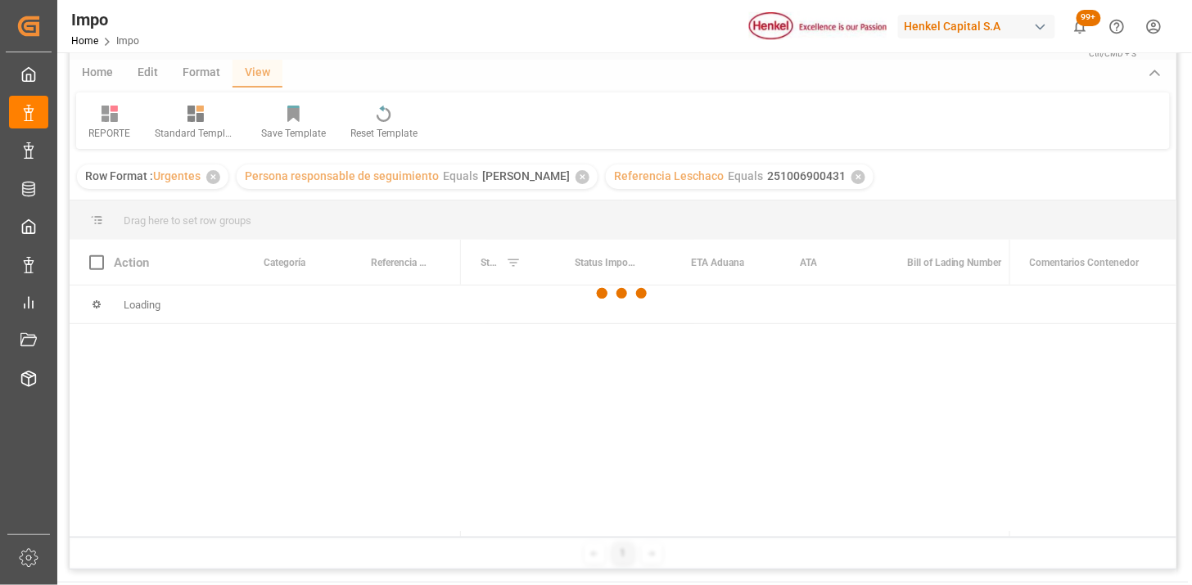
scroll to position [91, 0]
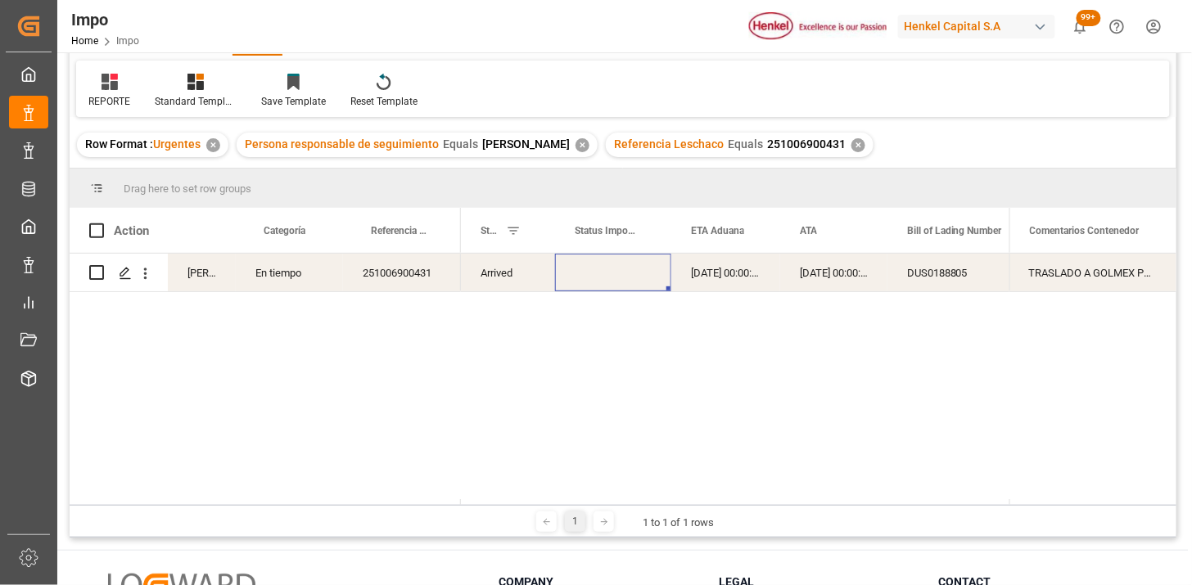
drag, startPoint x: 656, startPoint y: 275, endPoint x: 652, endPoint y: 283, distance: 9.2
click at [653, 282] on div "Press SPACE to select this row." at bounding box center [613, 273] width 116 height 38
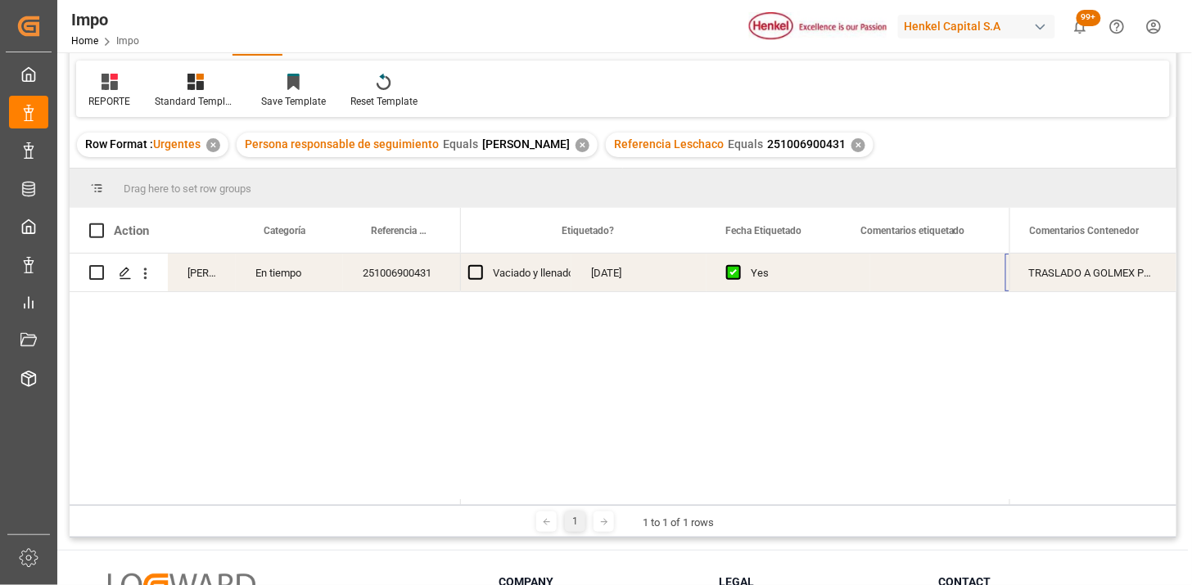
scroll to position [0, 2102]
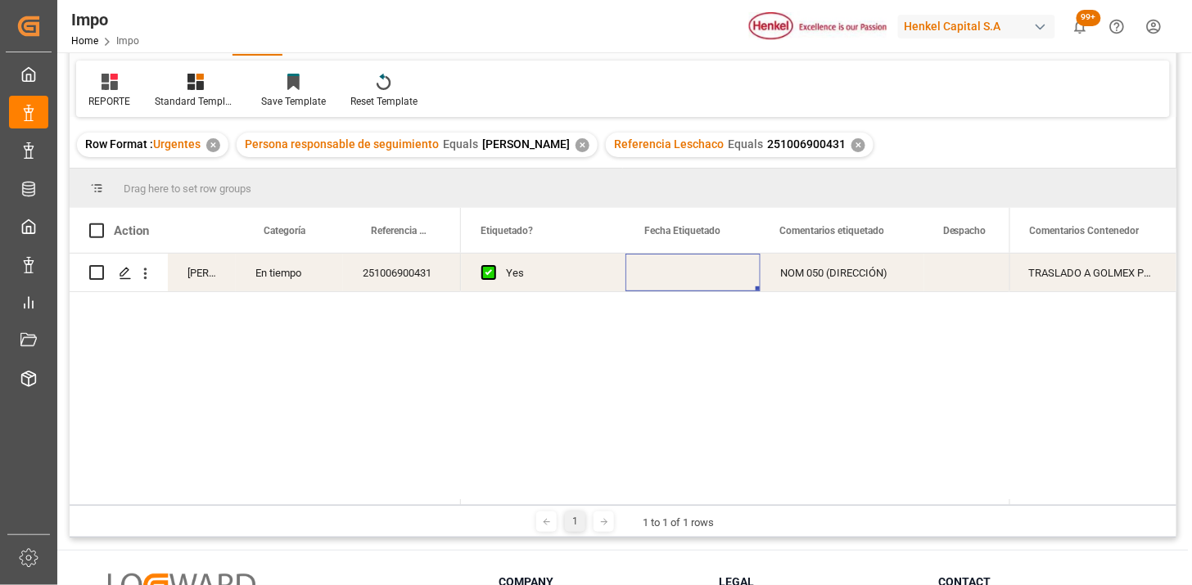
click at [675, 273] on div "Press SPACE to select this row." at bounding box center [692, 273] width 135 height 38
click at [675, 272] on div "Press SPACE to select this row." at bounding box center [692, 273] width 135 height 38
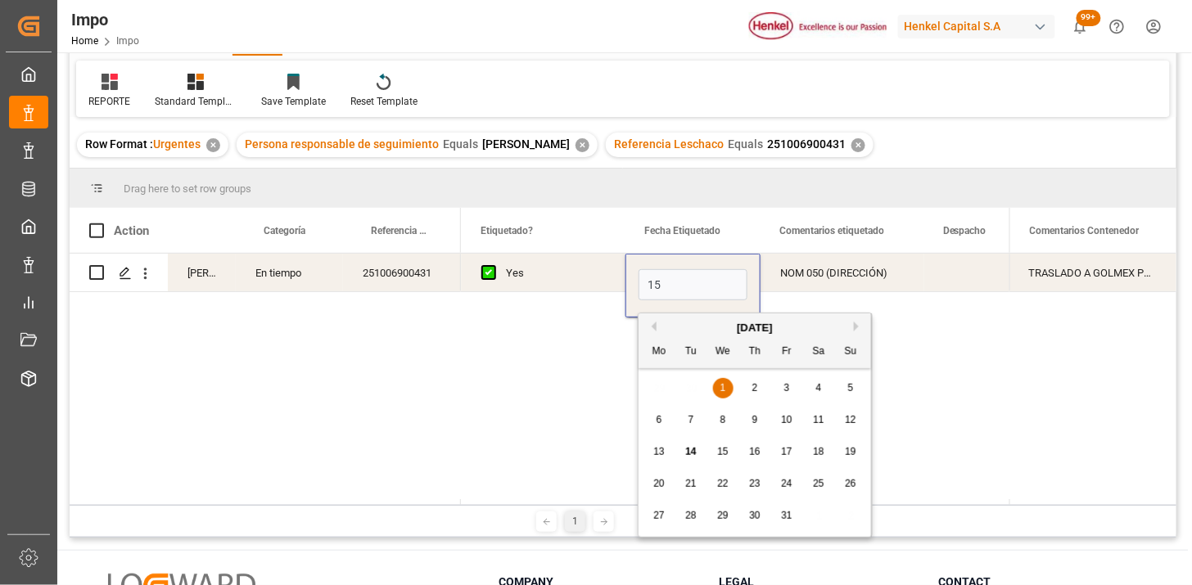
type input "[DATE]"
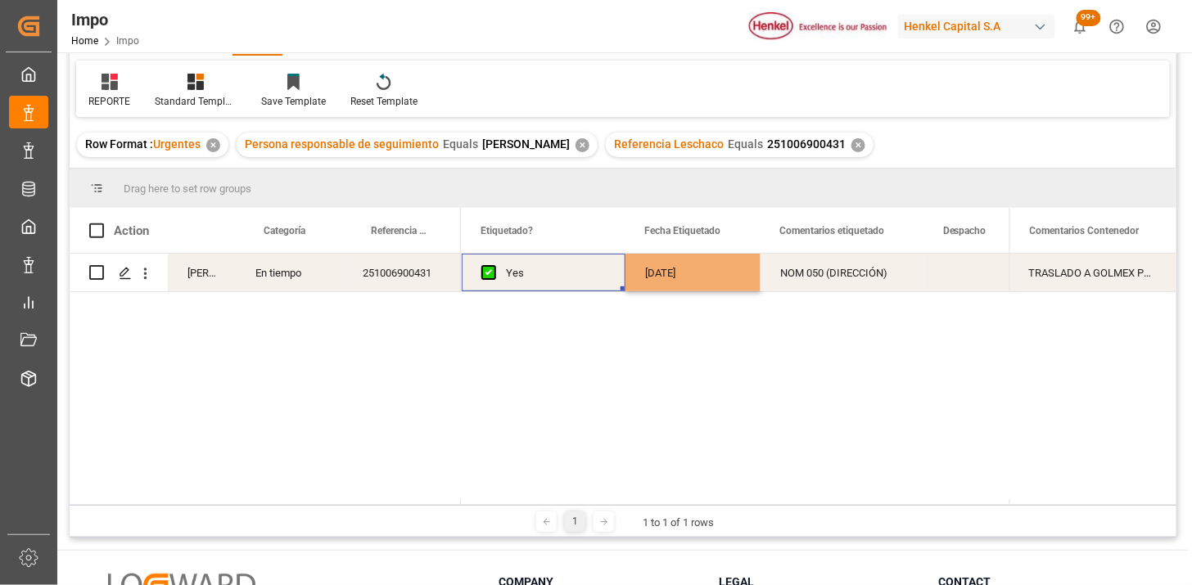
click at [561, 279] on div "Yes" at bounding box center [556, 274] width 100 height 38
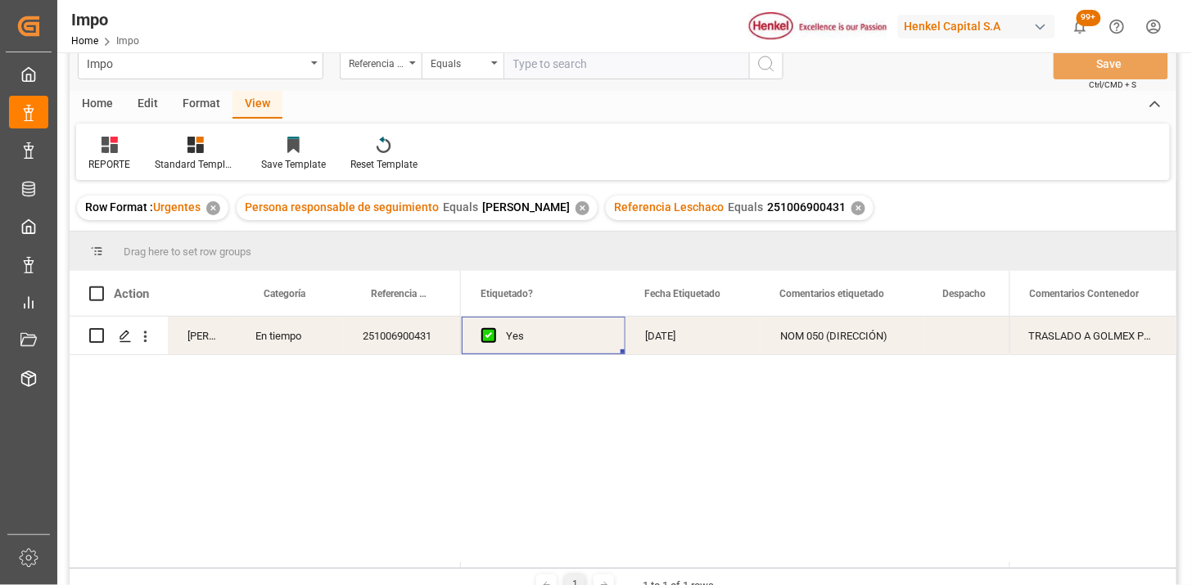
scroll to position [0, 0]
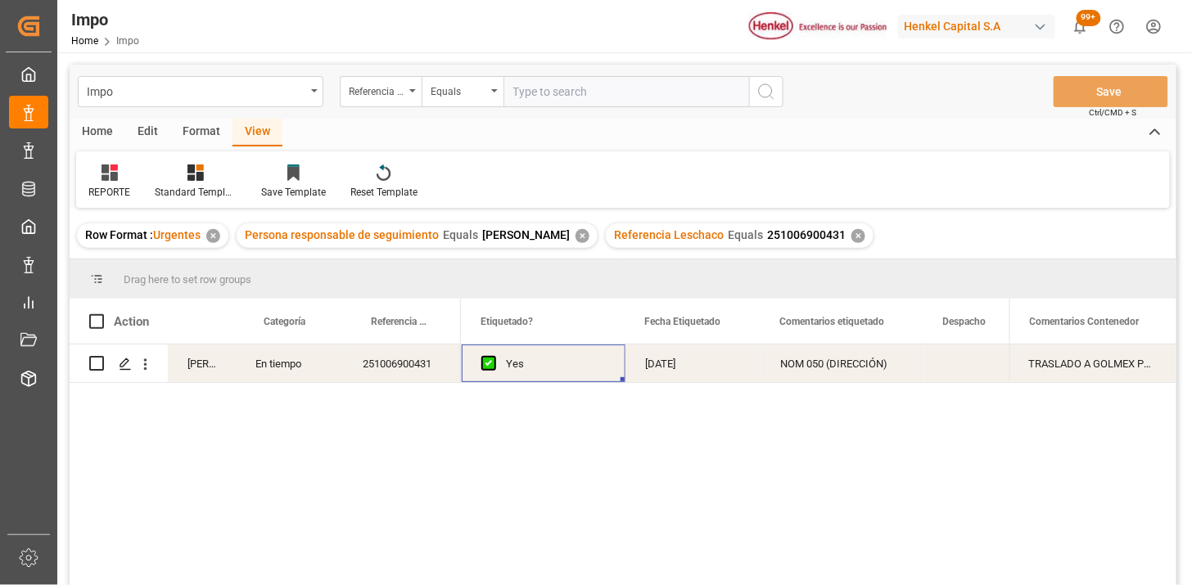
click at [588, 97] on input "text" at bounding box center [626, 91] width 246 height 31
paste input "251006900607"
type input "251006900607"
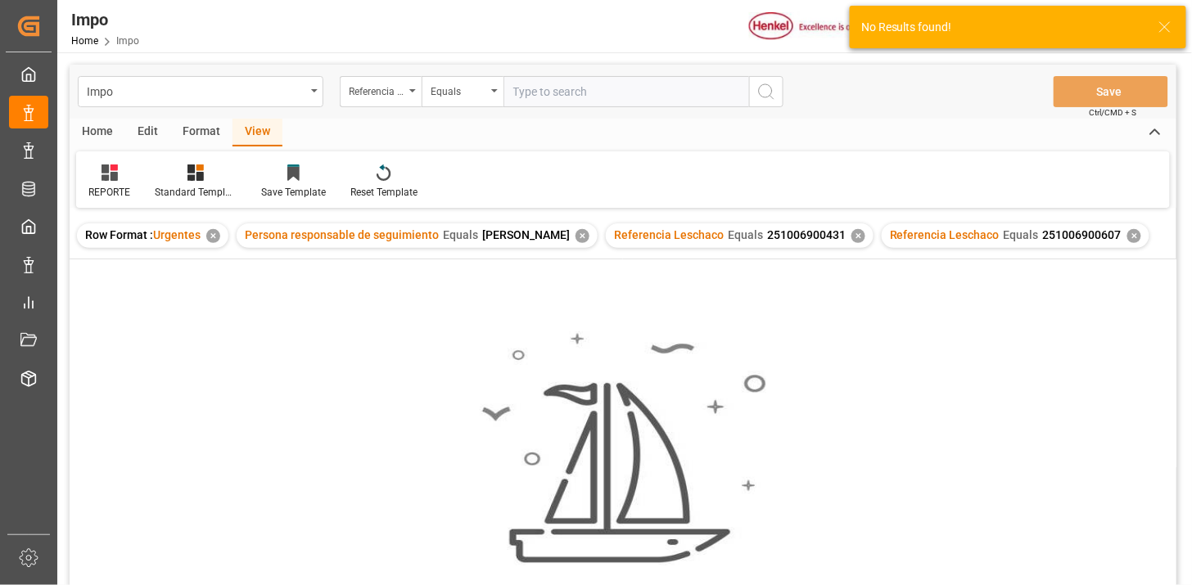
click at [851, 238] on div "✕" at bounding box center [858, 236] width 14 height 14
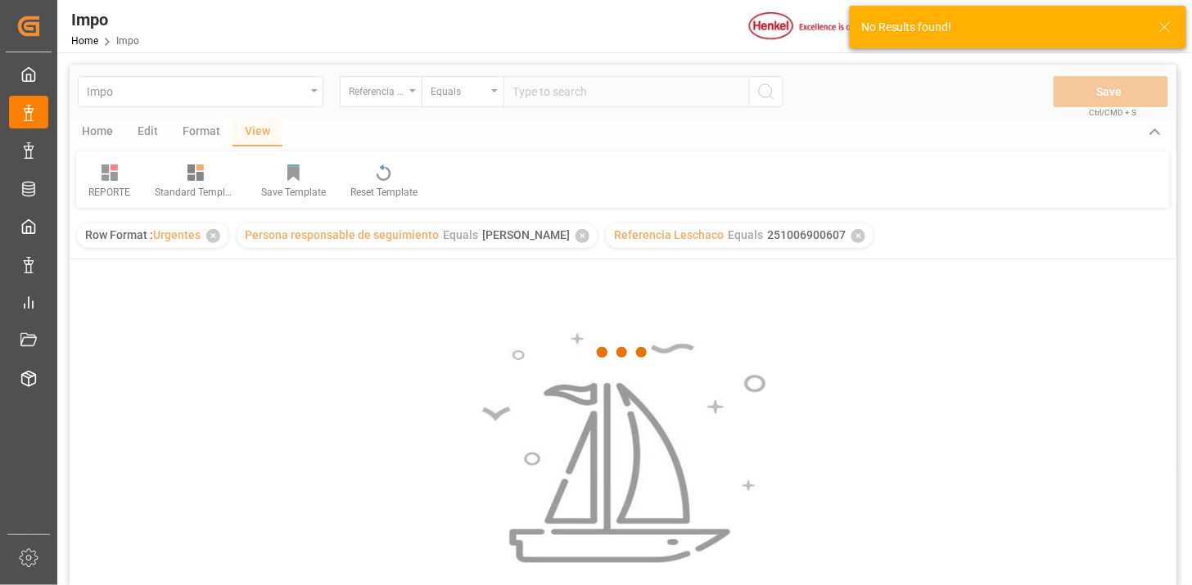
scroll to position [91, 0]
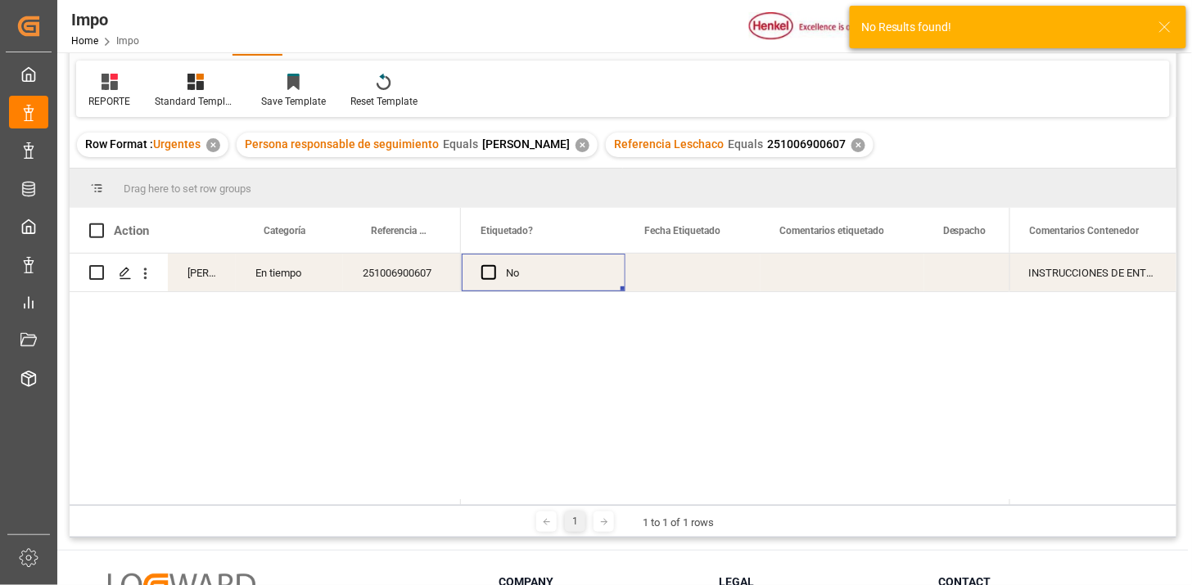
click at [705, 277] on div "Press SPACE to select this row." at bounding box center [692, 273] width 135 height 38
click at [786, 264] on div "Press SPACE to select this row." at bounding box center [842, 273] width 164 height 38
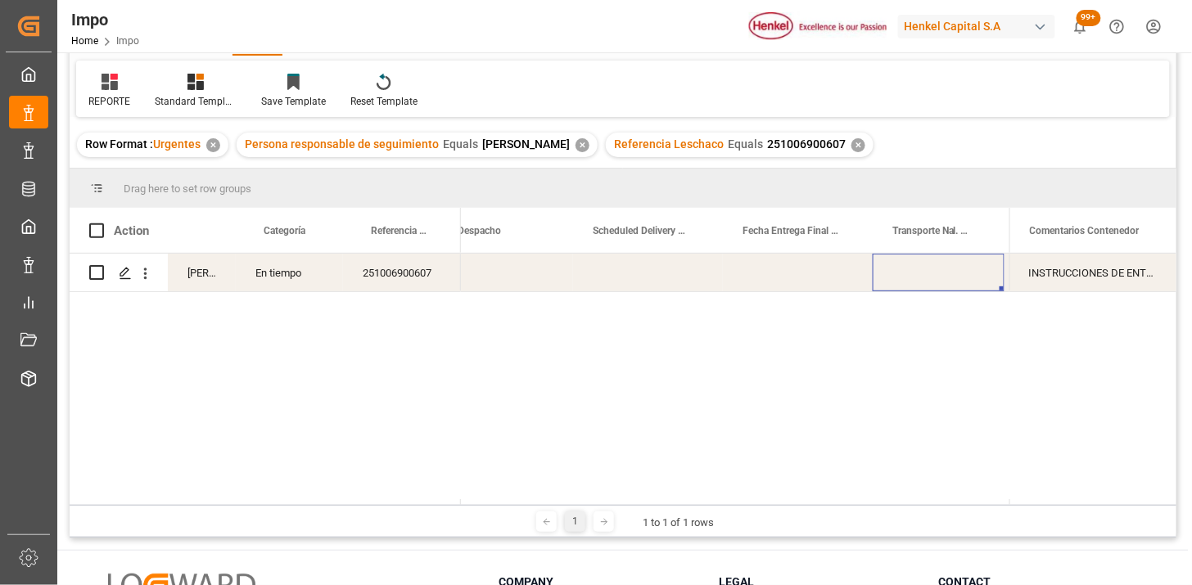
scroll to position [0, 2833]
click at [757, 278] on div "Press SPACE to select this row." at bounding box center [775, 273] width 132 height 38
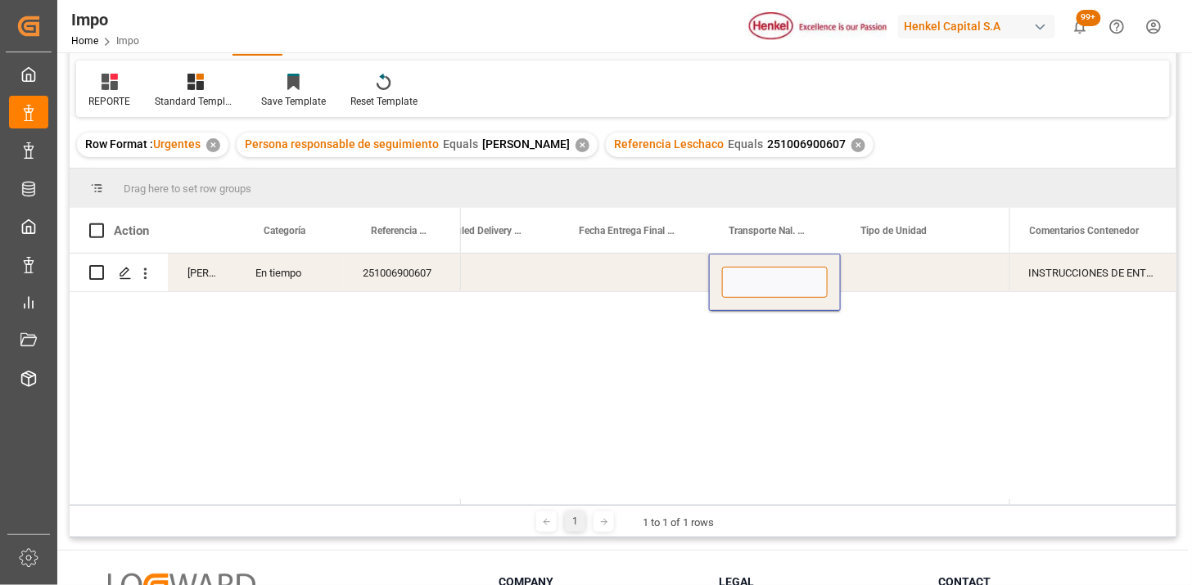
click at [757, 278] on input "Press SPACE to select this row." at bounding box center [775, 282] width 106 height 31
type input "VMODAL / ROFE"
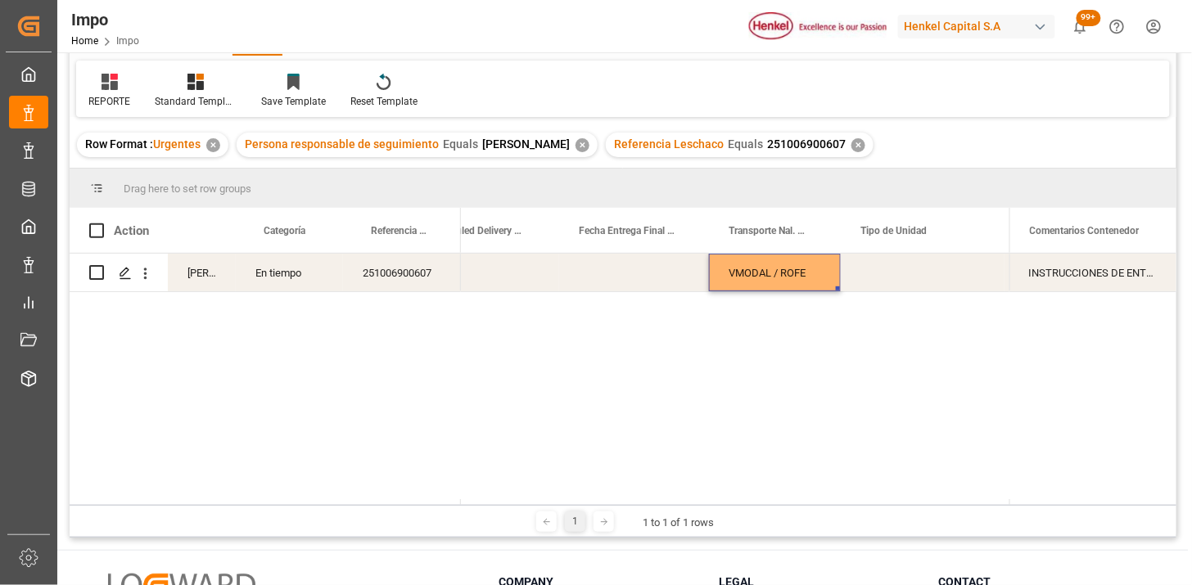
click at [906, 268] on div "Press SPACE to select this row." at bounding box center [923, 273] width 164 height 38
drag, startPoint x: 906, startPoint y: 268, endPoint x: 909, endPoint y: 289, distance: 21.4
click at [906, 268] on div "Press SPACE to select this row." at bounding box center [923, 273] width 164 height 38
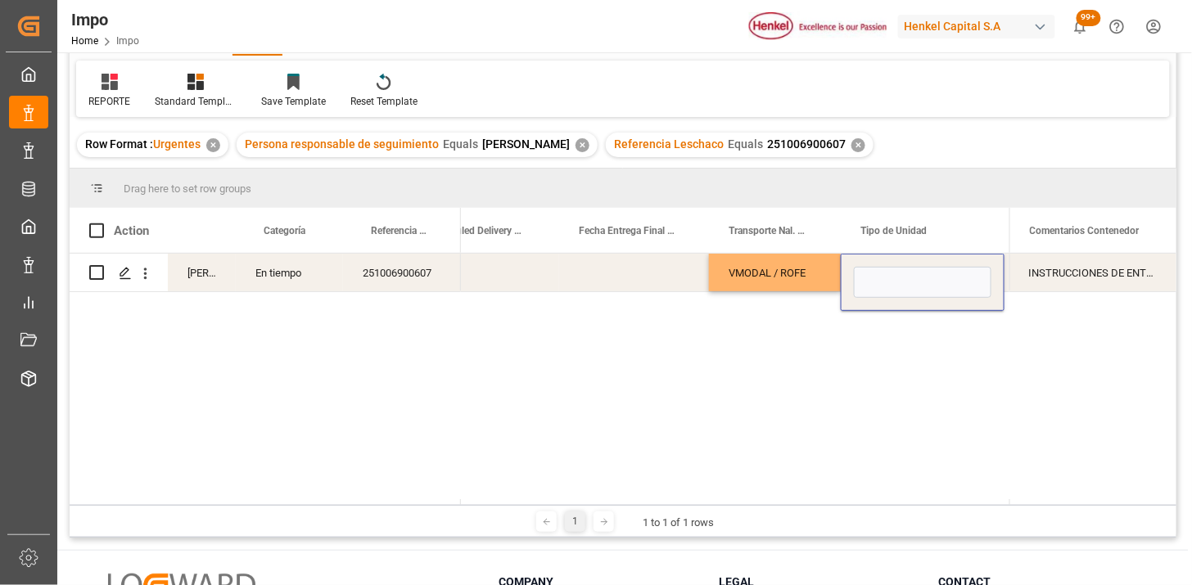
click at [909, 295] on input "Press SPACE to select this row." at bounding box center [923, 282] width 138 height 31
type input "FERROCARRIOL"
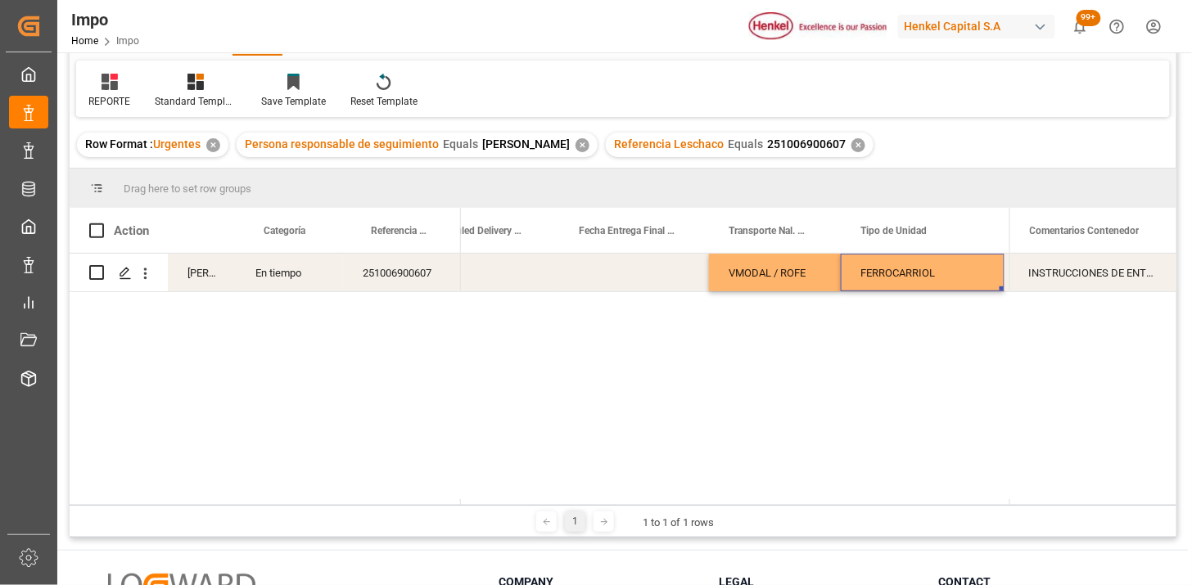
click at [925, 280] on div "FERROCARRIOL" at bounding box center [923, 273] width 164 height 38
click at [927, 281] on div "FERROCARRIOL" at bounding box center [923, 273] width 164 height 38
click at [934, 285] on input "FERROCARRIOL" at bounding box center [923, 282] width 138 height 31
type input "FERROCARRIL"
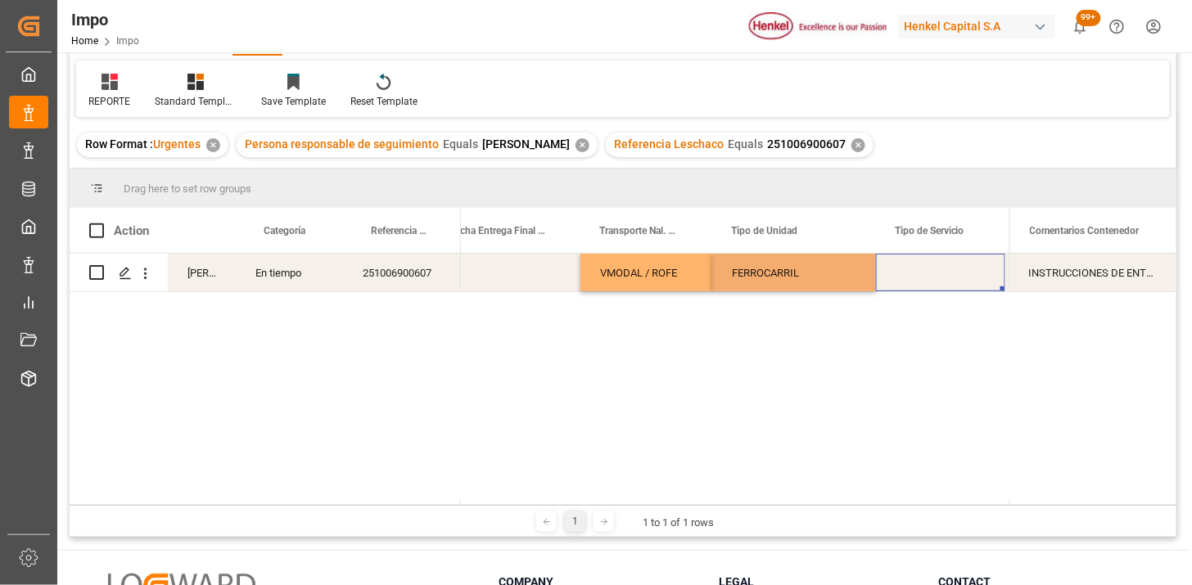
scroll to position [0, 3043]
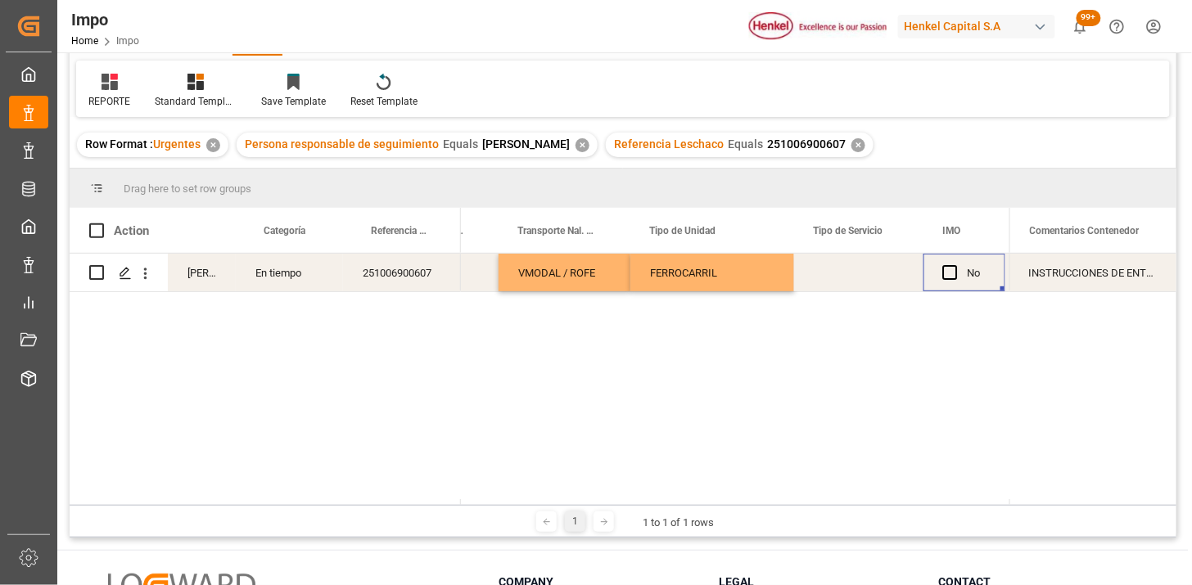
click at [886, 277] on div "Press SPACE to select this row." at bounding box center [858, 273] width 129 height 38
click at [888, 289] on button "Select" at bounding box center [858, 282] width 103 height 31
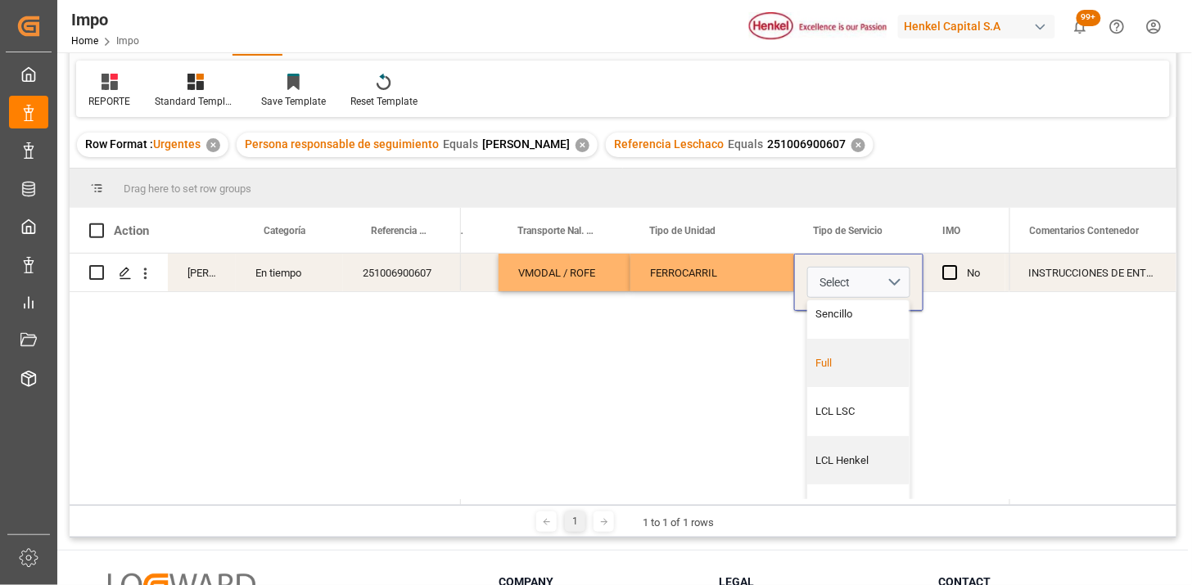
scroll to position [38, 3043]
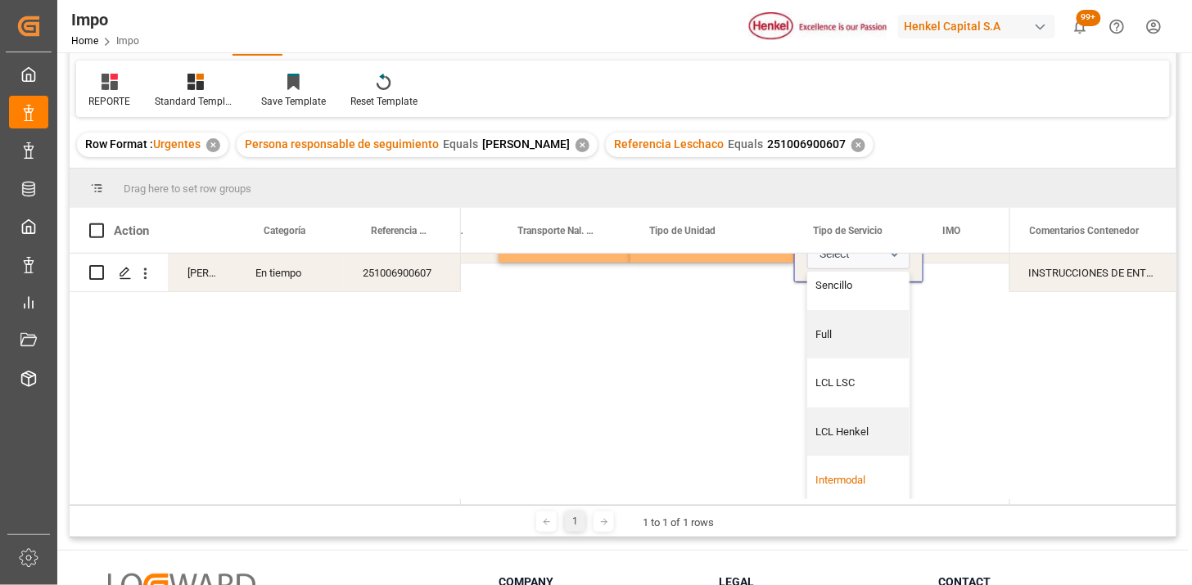
click at [855, 472] on div "Intermodal" at bounding box center [859, 480] width 84 height 16
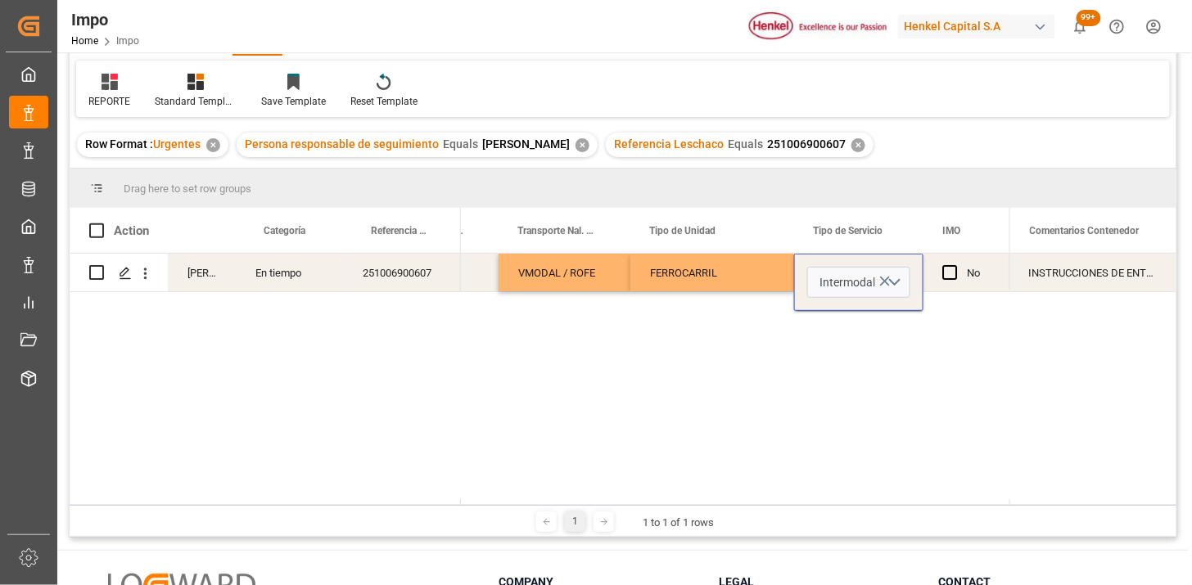
scroll to position [0, 3043]
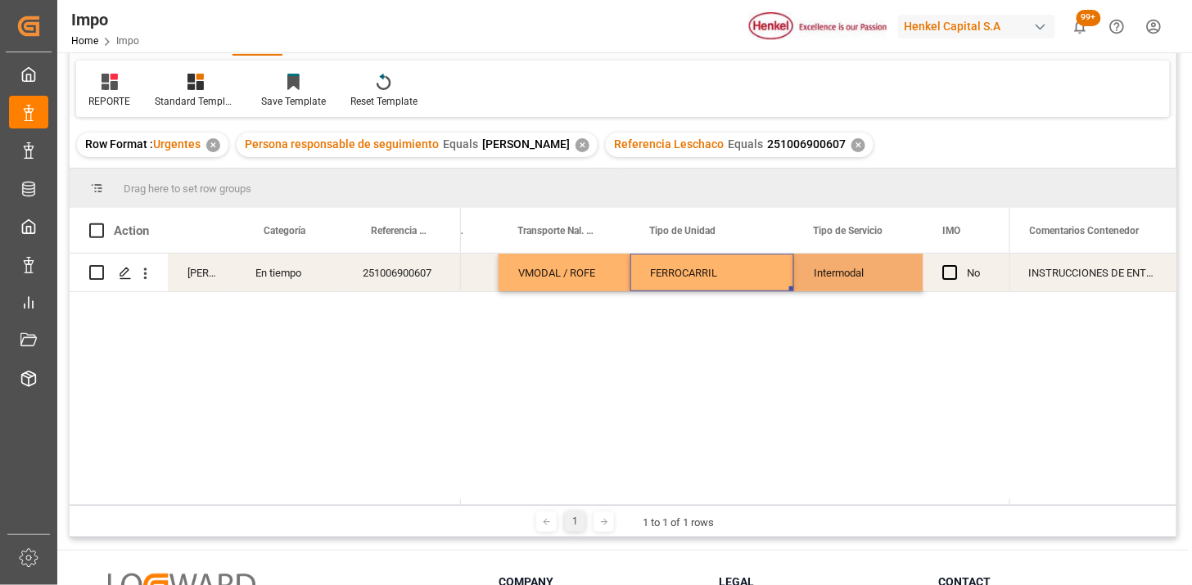
click at [755, 289] on div "FERROCARRIL" at bounding box center [712, 273] width 164 height 38
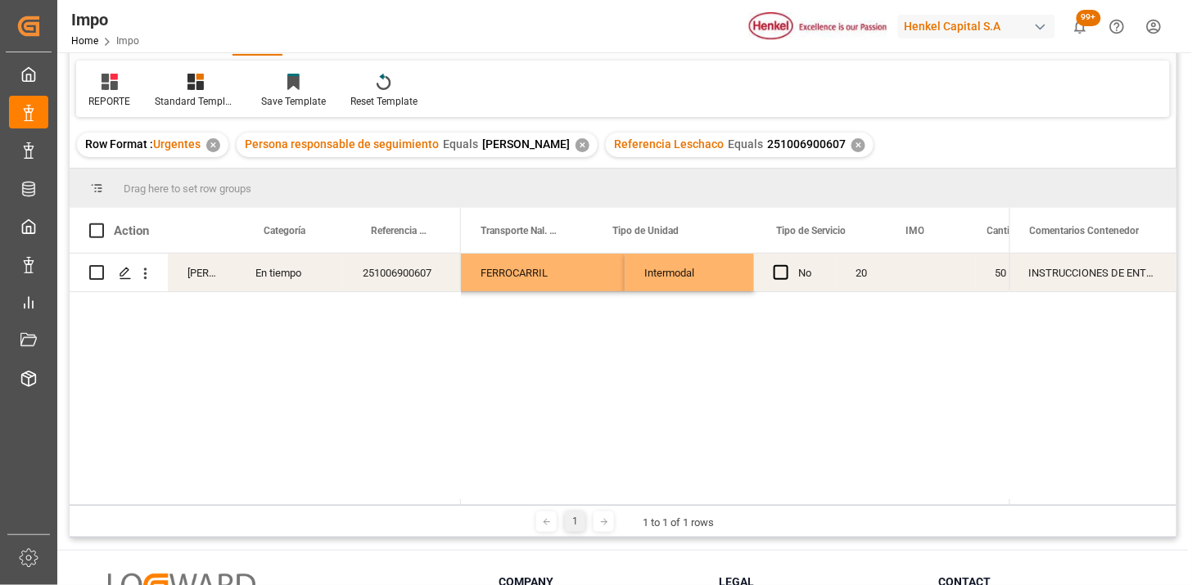
scroll to position [0, 3081]
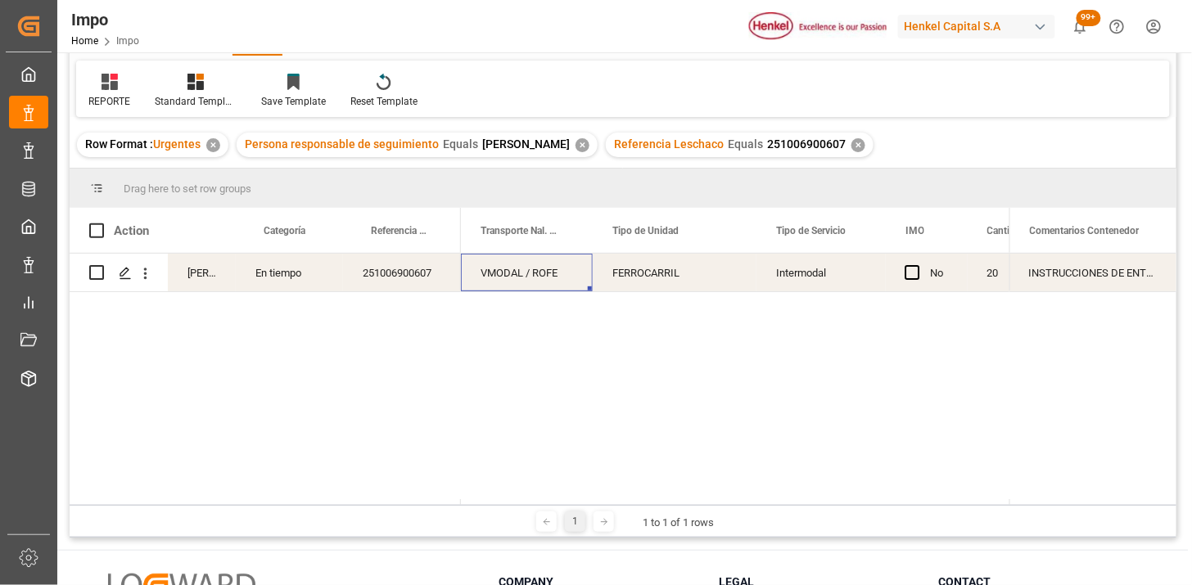
click at [1062, 271] on div "INSTRUCCIONES DE ENTREGA | NAVIERA SOLICITA COPIA ACTUALIZADA POR CAMBIO DE SHI…" at bounding box center [1092, 273] width 167 height 38
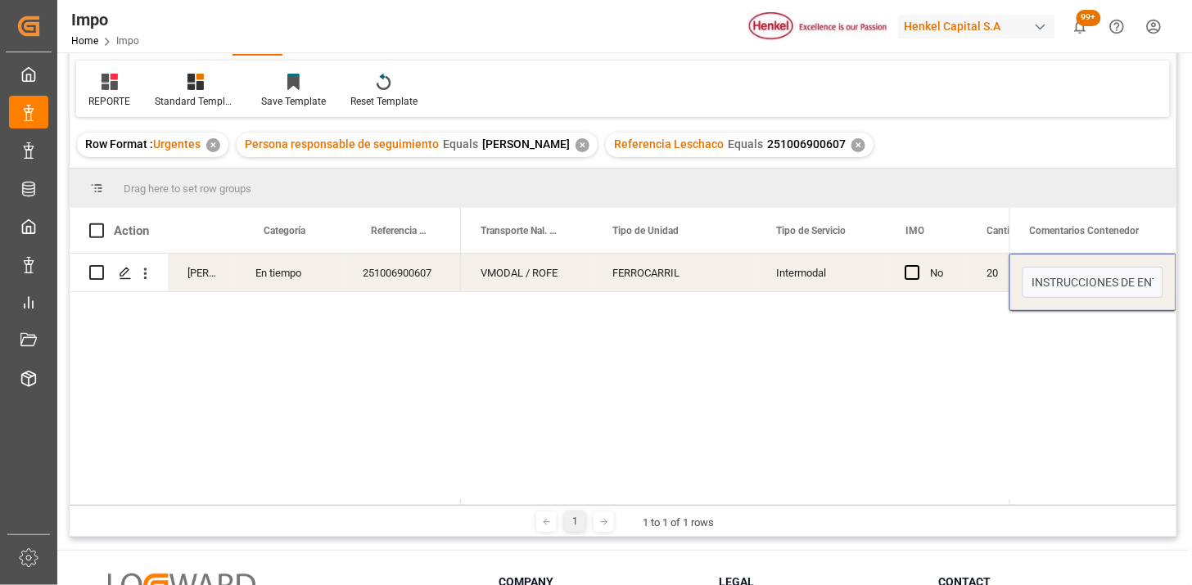
click at [1062, 271] on input "INSTRUCCIONES DE ENTREGA | NAVIERA SOLICITA COPIA ACTUALIZADA POR CAMBIO DE SHI…" at bounding box center [1092, 282] width 141 height 31
type input "NAVIERA SOLICITA COPIA ACTUALIZADA POR CAMBIO DE SHIPPER"
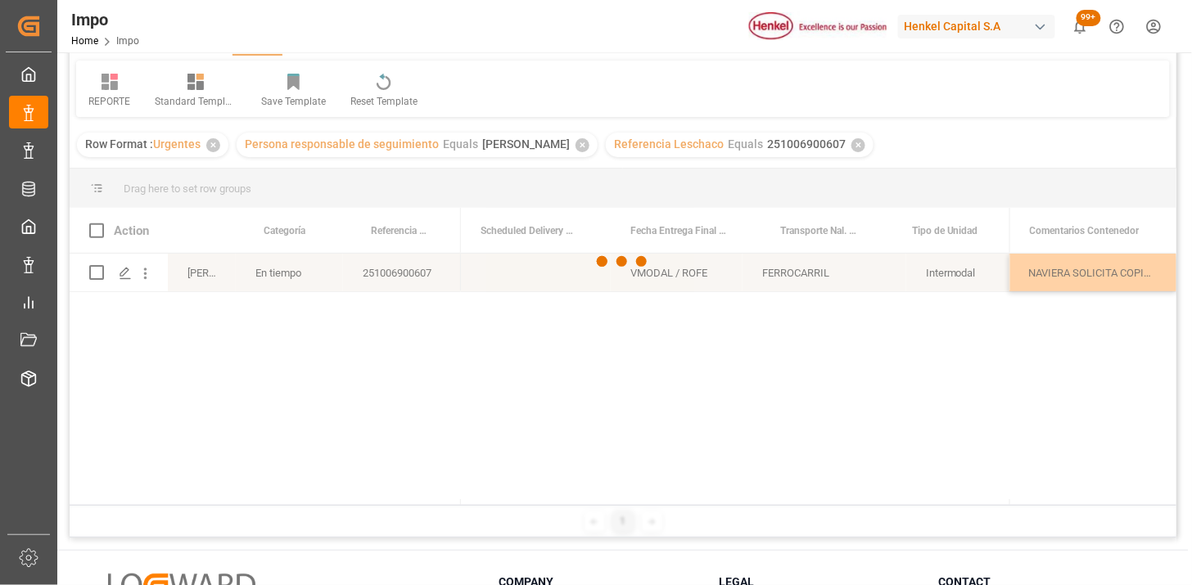
scroll to position [0, 2780]
